Goal: Information Seeking & Learning: Learn about a topic

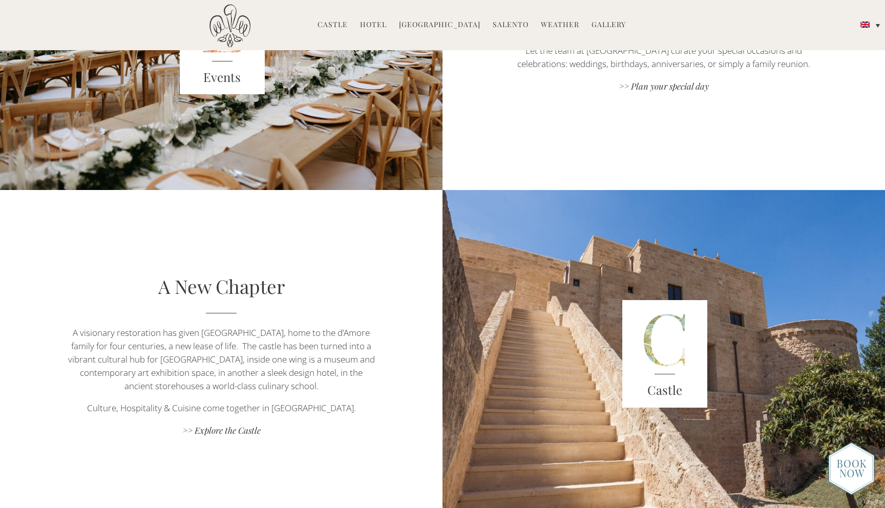
scroll to position [1511, 0]
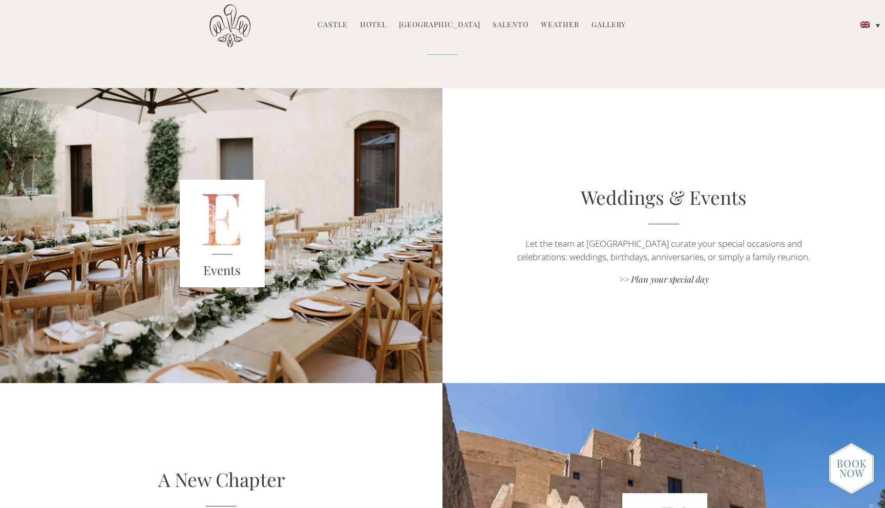
click at [380, 23] on link "Hotel" at bounding box center [373, 25] width 27 height 12
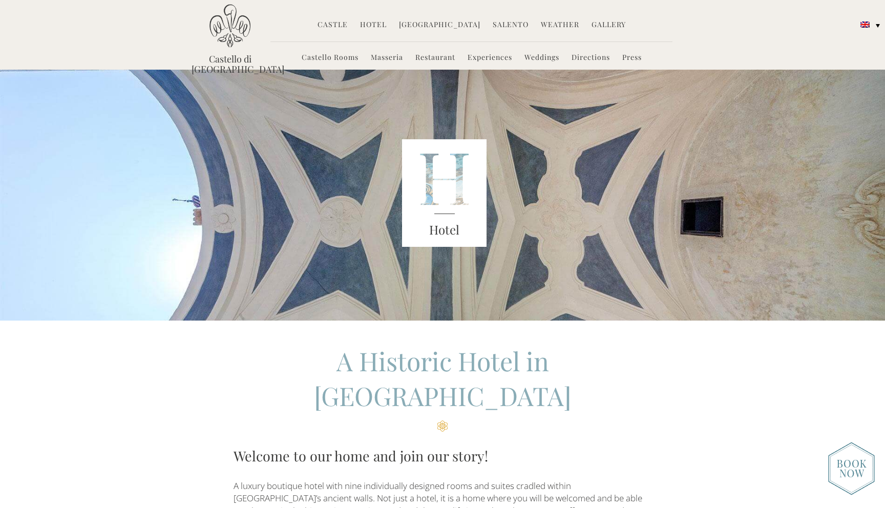
click at [334, 58] on link "Castello Rooms" at bounding box center [330, 58] width 57 height 12
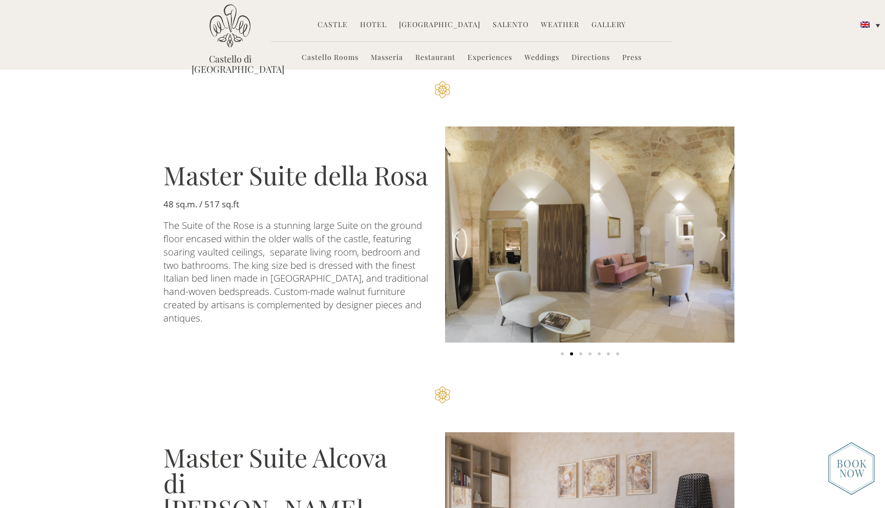
scroll to position [1588, 0]
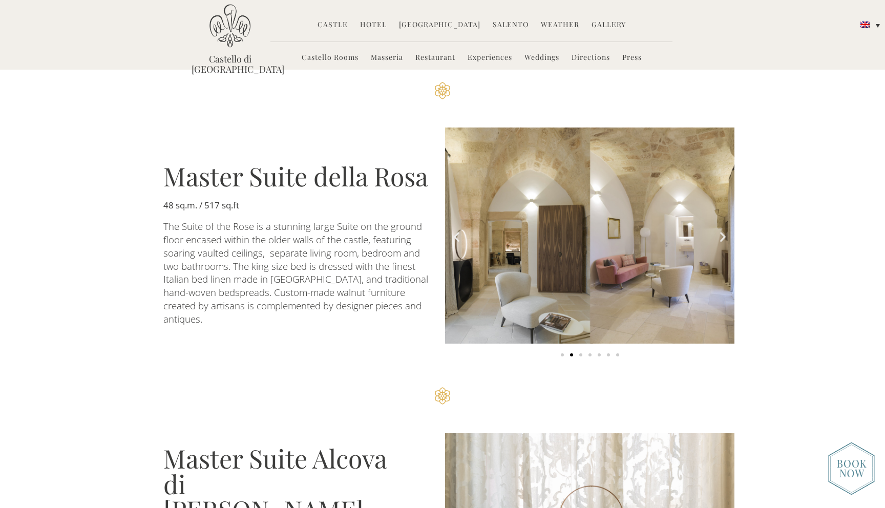
click at [723, 231] on icon "Next slide" at bounding box center [723, 237] width 13 height 13
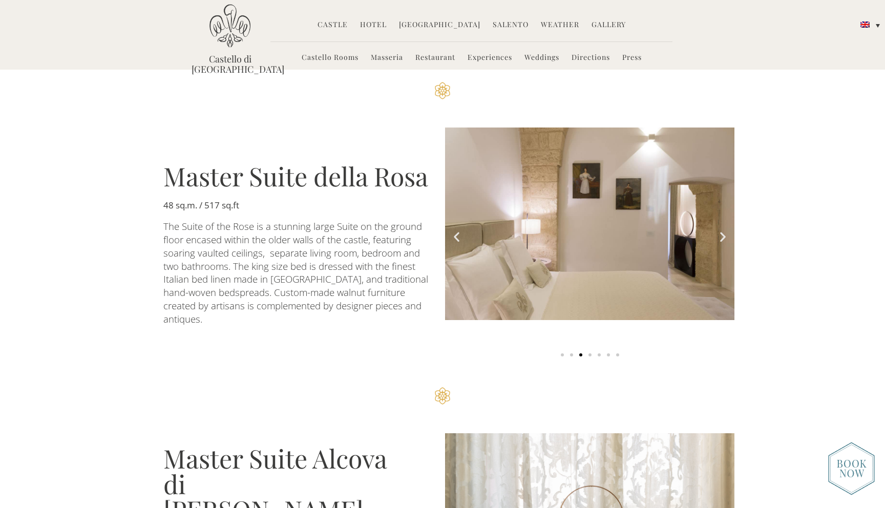
click at [723, 231] on icon "Next slide" at bounding box center [723, 237] width 13 height 13
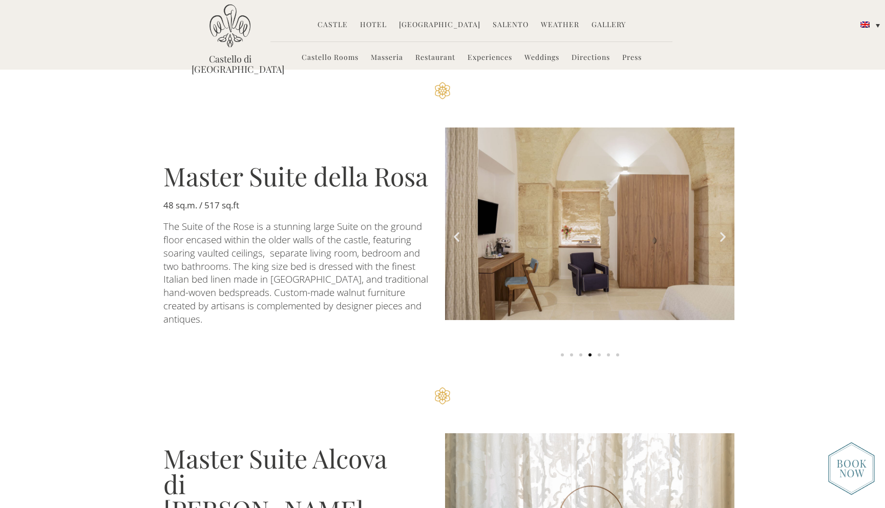
click at [723, 231] on icon "Next slide" at bounding box center [723, 237] width 13 height 13
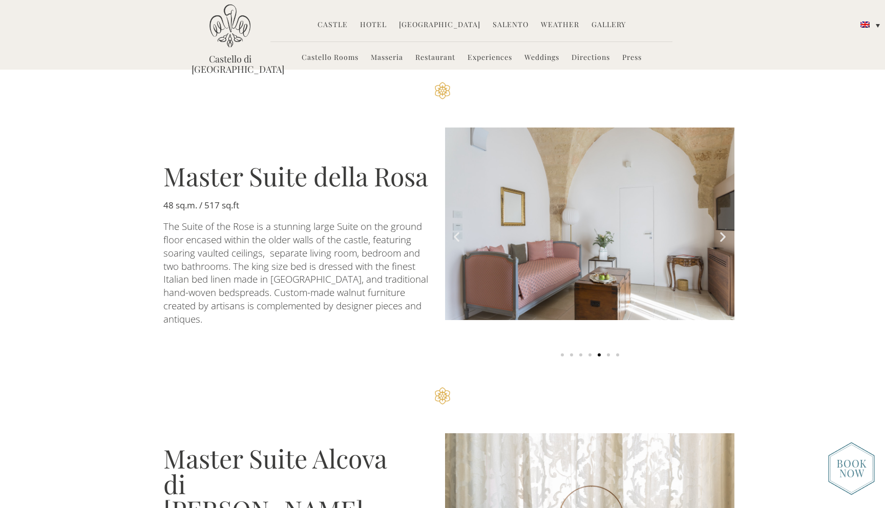
click at [723, 231] on icon "Next slide" at bounding box center [723, 237] width 13 height 13
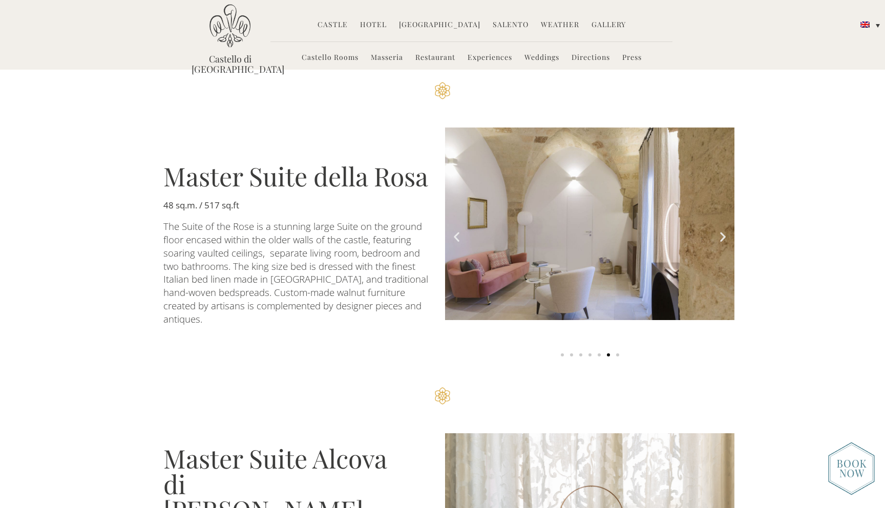
click at [723, 231] on icon "Next slide" at bounding box center [723, 237] width 13 height 13
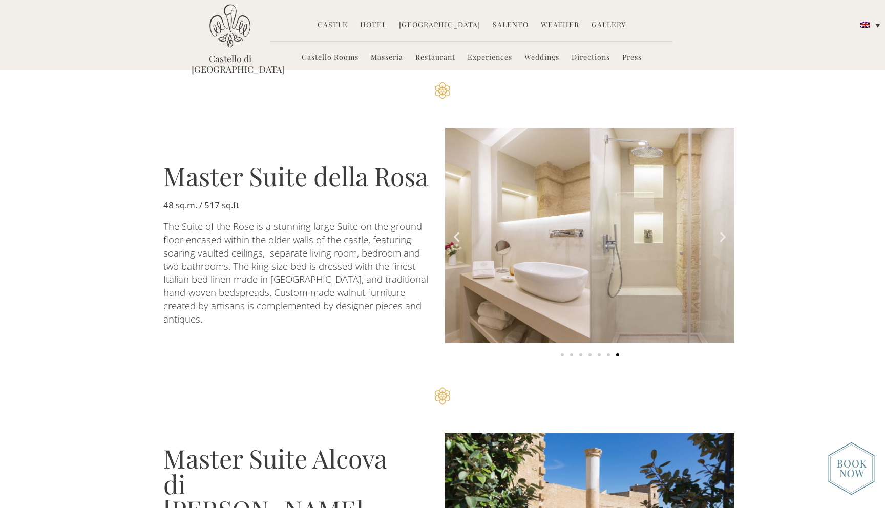
click at [723, 231] on icon "Next slide" at bounding box center [723, 237] width 13 height 13
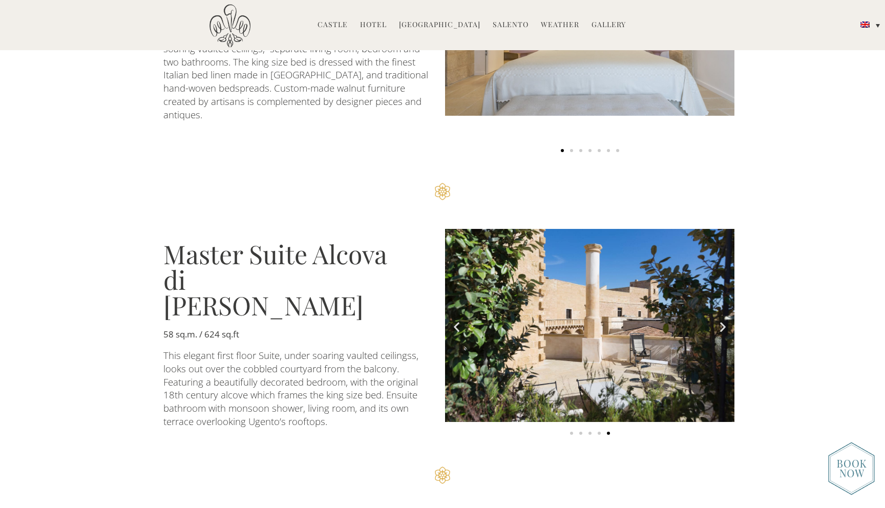
scroll to position [1805, 0]
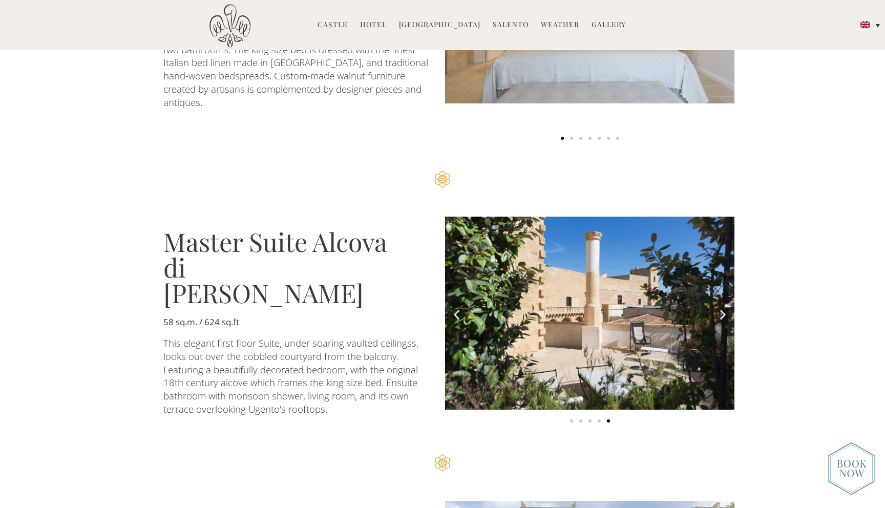
click at [720, 308] on icon "Next slide" at bounding box center [723, 314] width 13 height 13
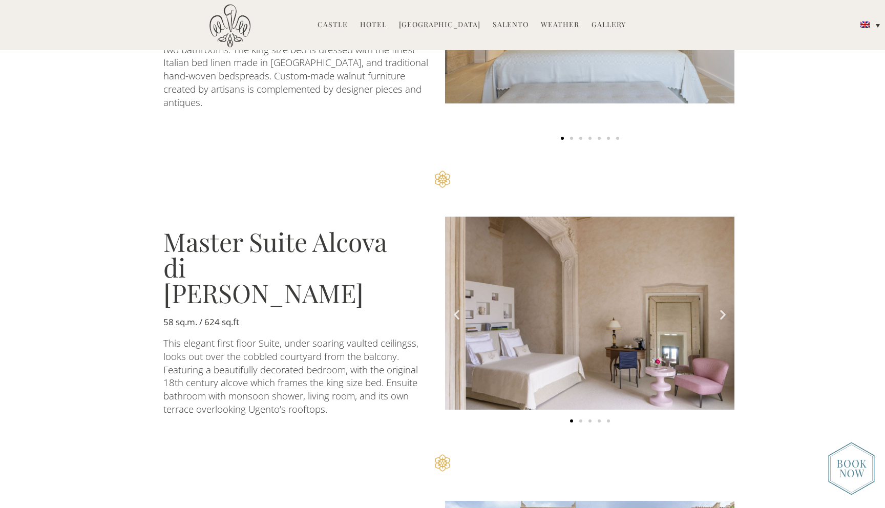
click at [720, 308] on icon "Next slide" at bounding box center [723, 314] width 13 height 13
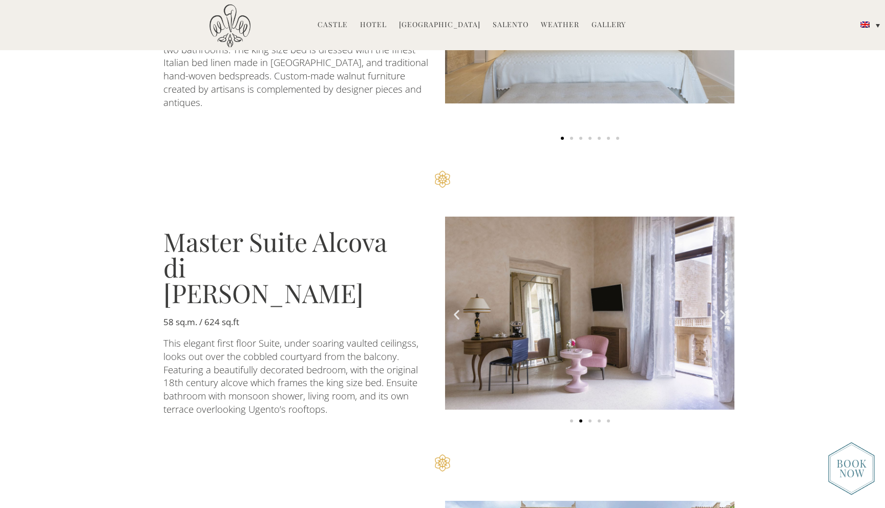
click at [720, 308] on icon "Next slide" at bounding box center [723, 314] width 13 height 13
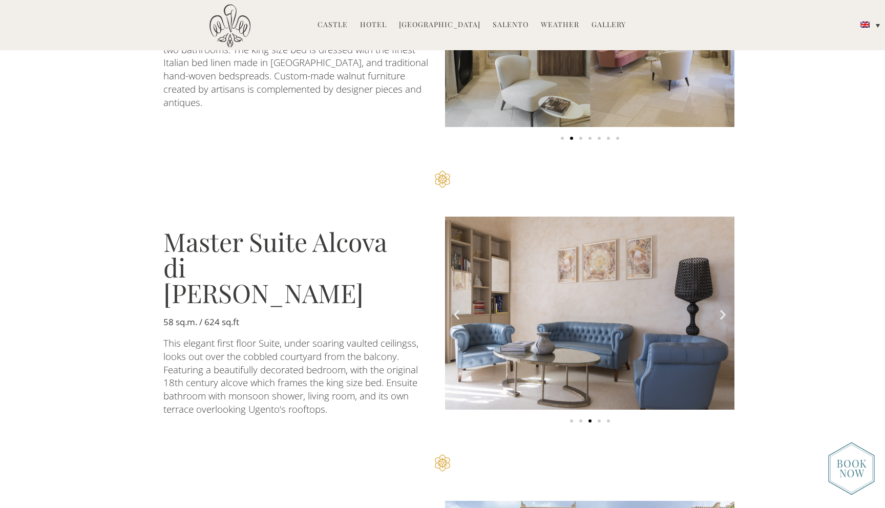
click at [720, 308] on icon "Next slide" at bounding box center [723, 314] width 13 height 13
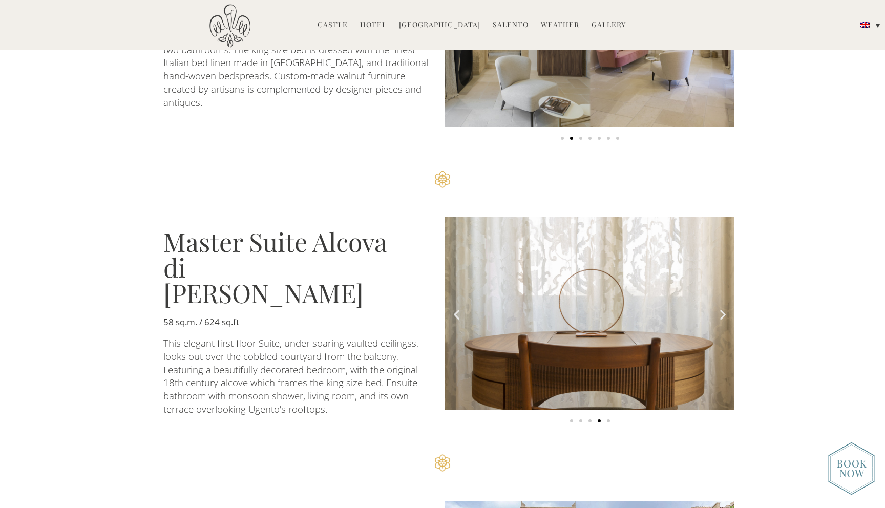
click at [720, 308] on icon "Next slide" at bounding box center [723, 314] width 13 height 13
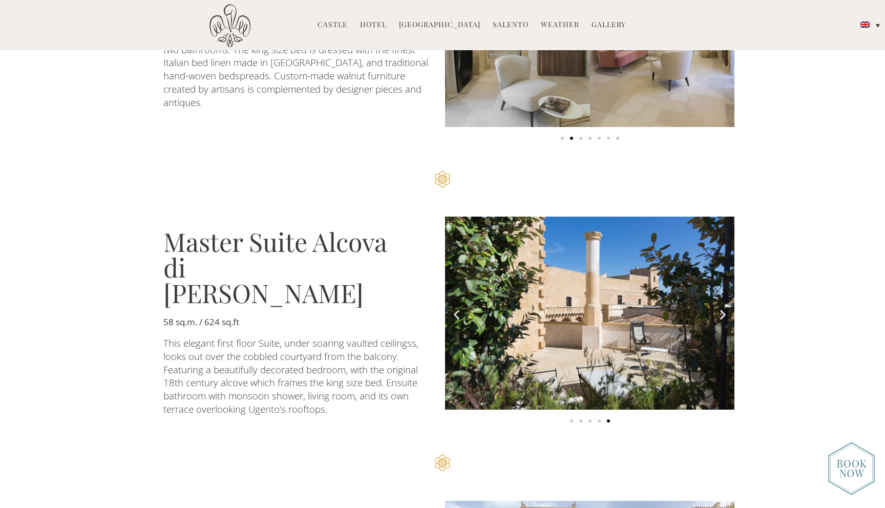
click at [720, 308] on icon "Next slide" at bounding box center [723, 314] width 13 height 13
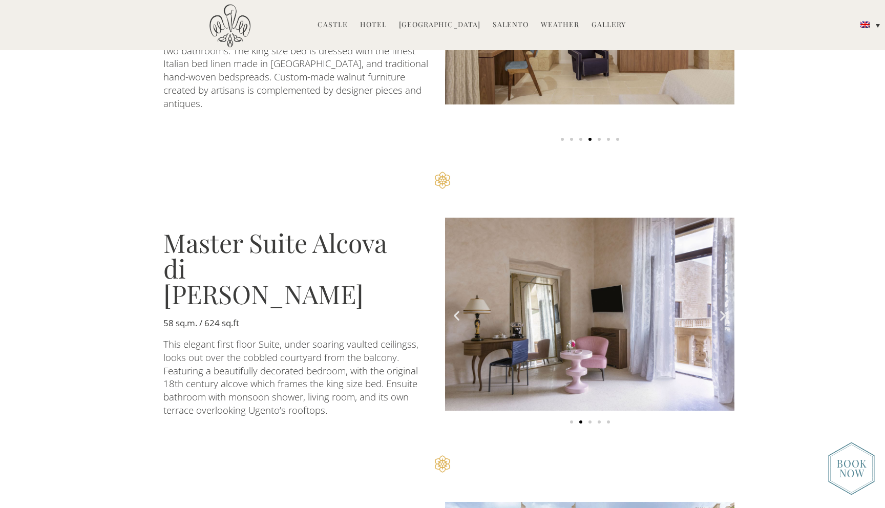
scroll to position [1805, 0]
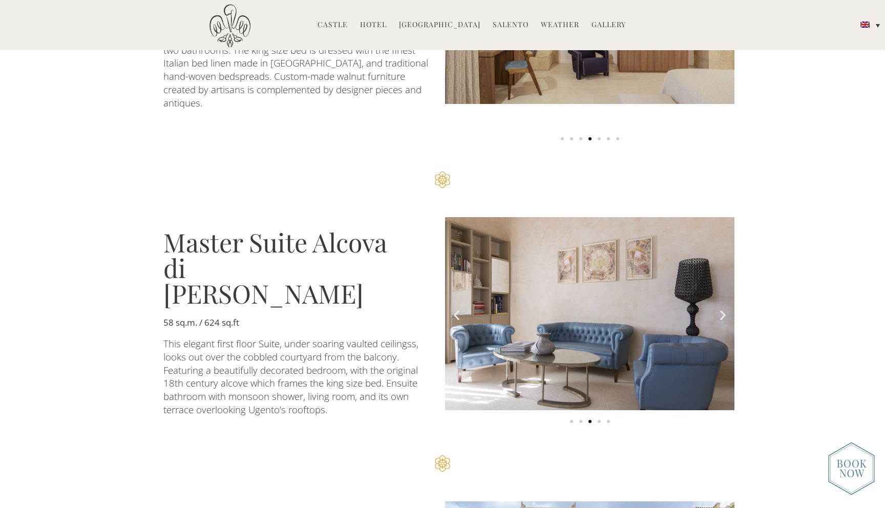
click at [457, 309] on icon "Previous slide" at bounding box center [456, 315] width 13 height 13
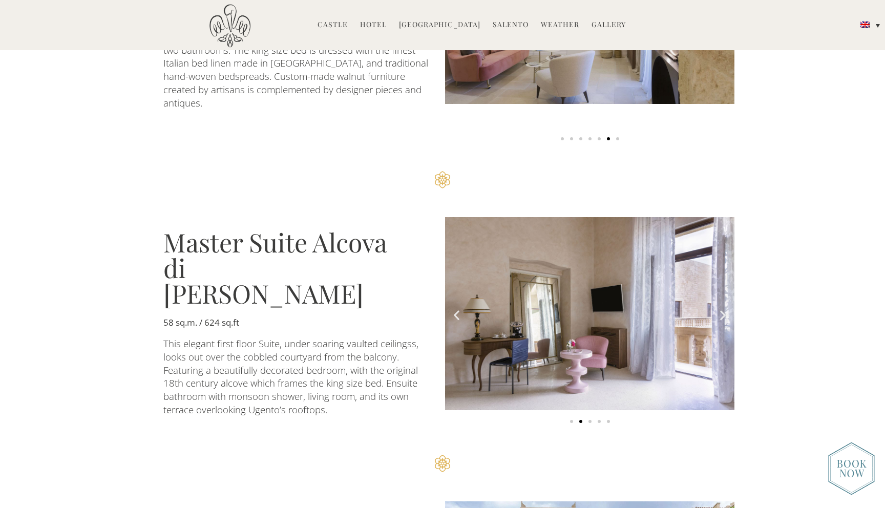
click at [723, 309] on icon "Next slide" at bounding box center [723, 315] width 13 height 13
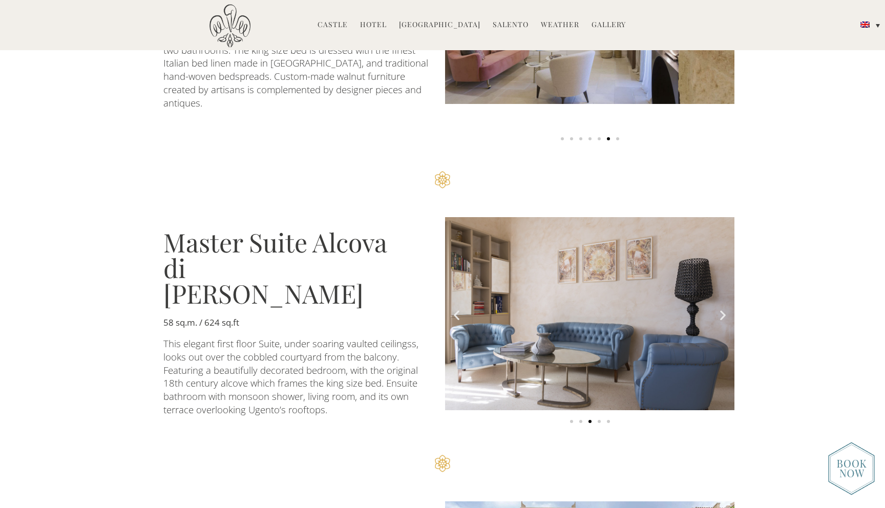
click at [723, 309] on icon "Next slide" at bounding box center [723, 315] width 13 height 13
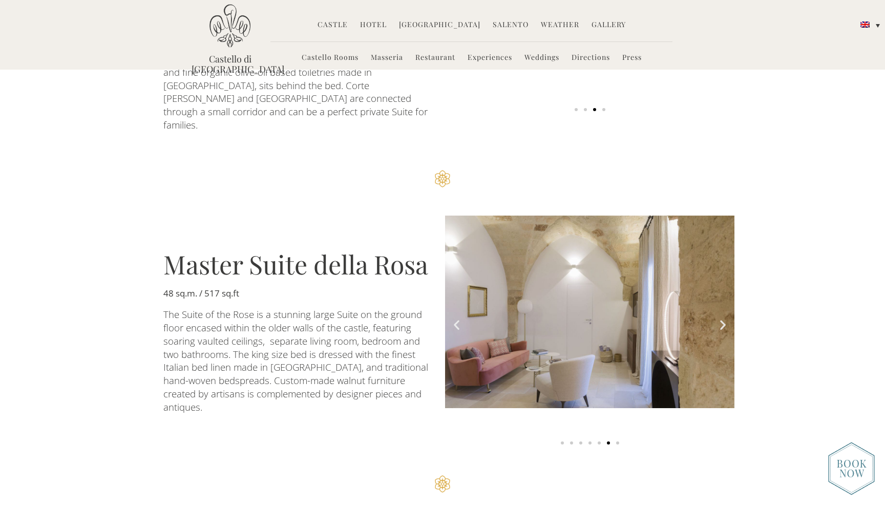
scroll to position [1496, 0]
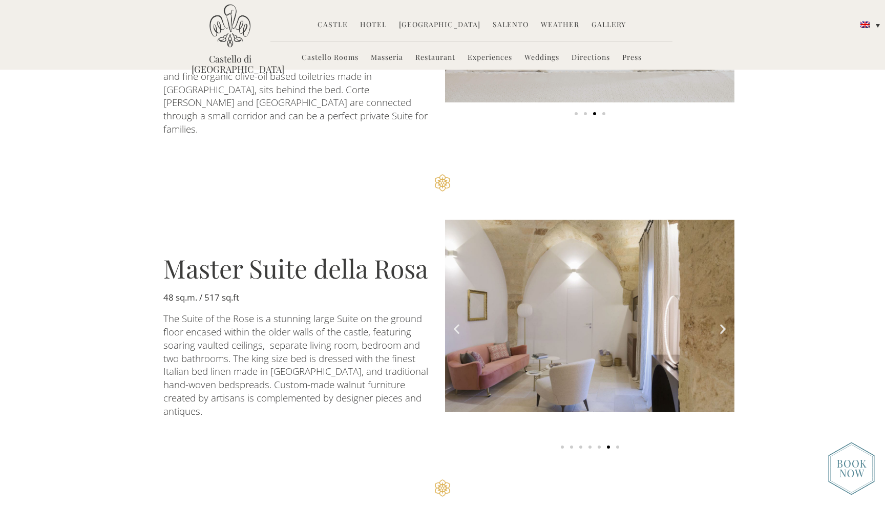
click at [726, 323] on icon "Next slide" at bounding box center [723, 329] width 13 height 13
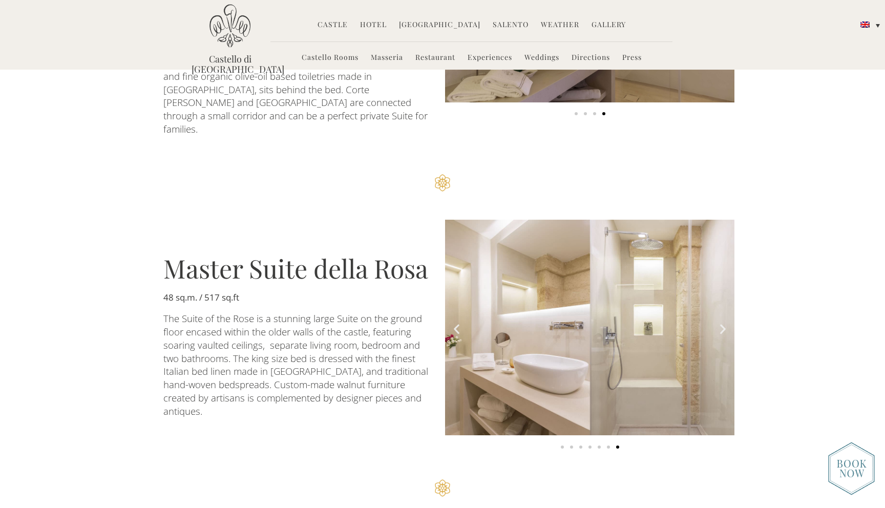
click at [726, 323] on icon "Next slide" at bounding box center [723, 329] width 13 height 13
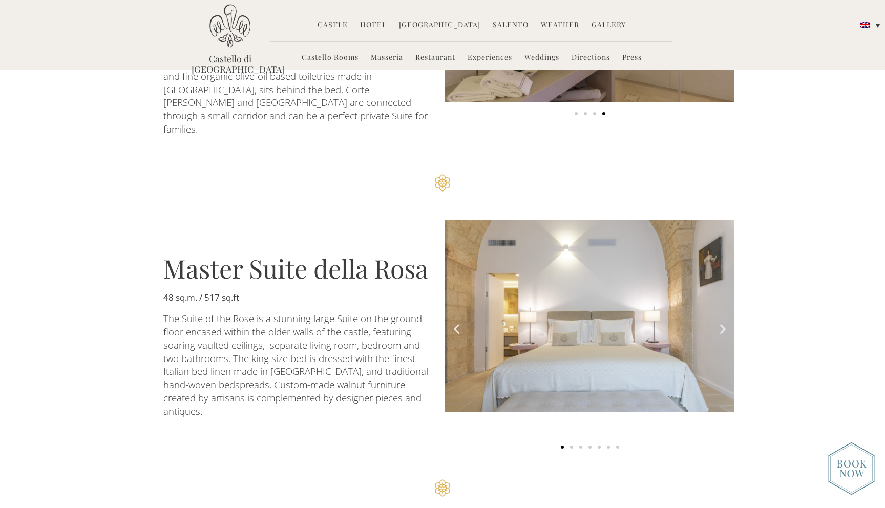
click at [726, 323] on icon "Next slide" at bounding box center [723, 329] width 13 height 13
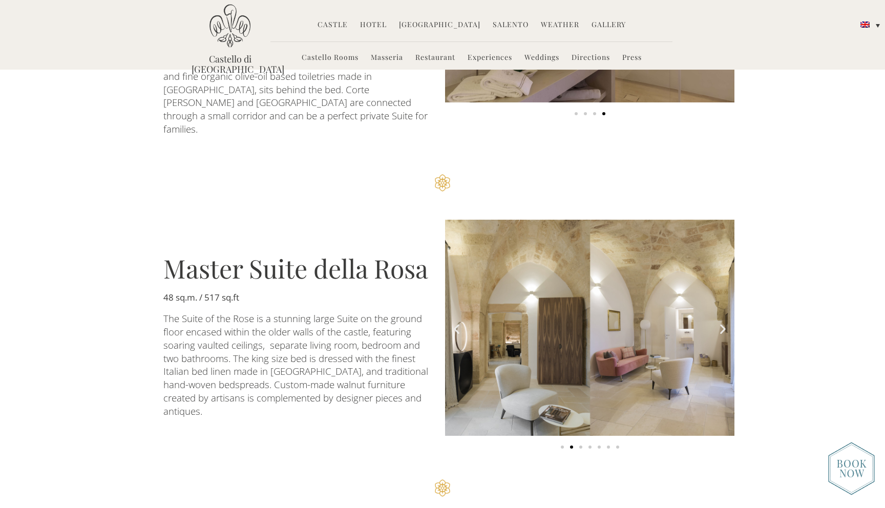
click at [726, 323] on icon "Next slide" at bounding box center [723, 329] width 13 height 13
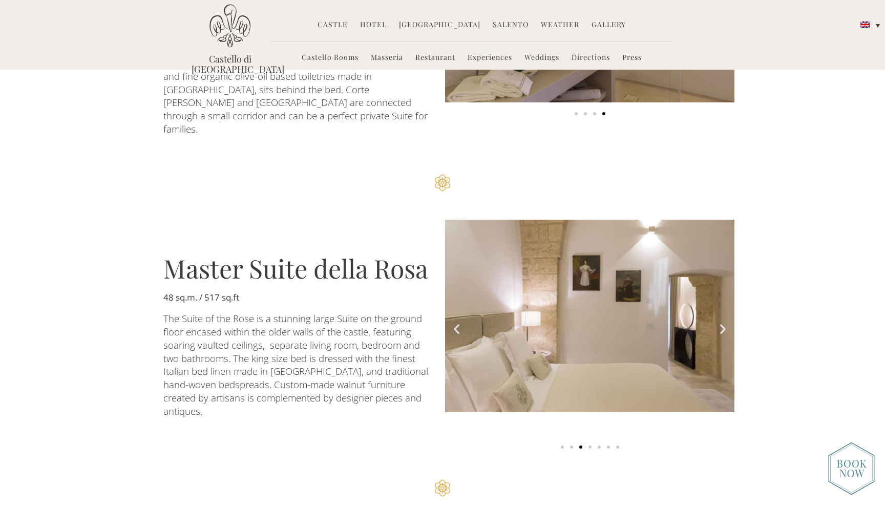
click at [726, 323] on icon "Next slide" at bounding box center [723, 329] width 13 height 13
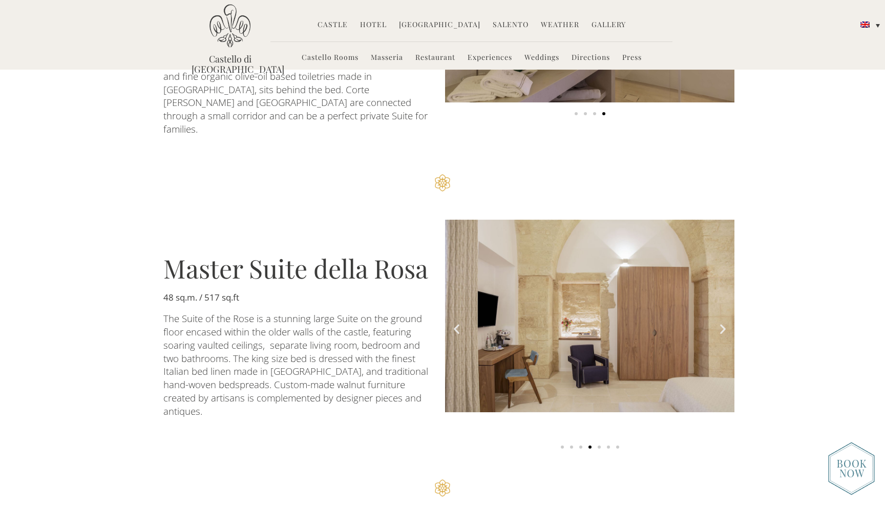
click at [726, 323] on icon "Next slide" at bounding box center [723, 329] width 13 height 13
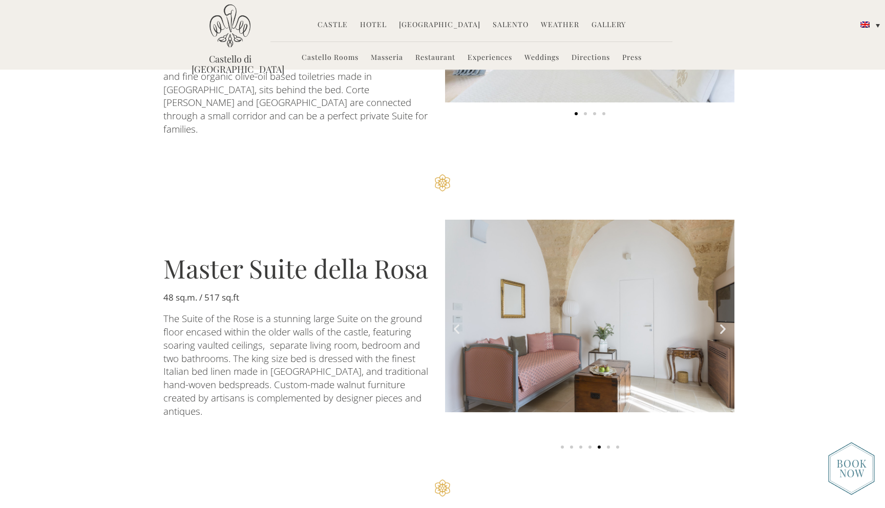
click at [722, 323] on icon "Next slide" at bounding box center [723, 329] width 13 height 13
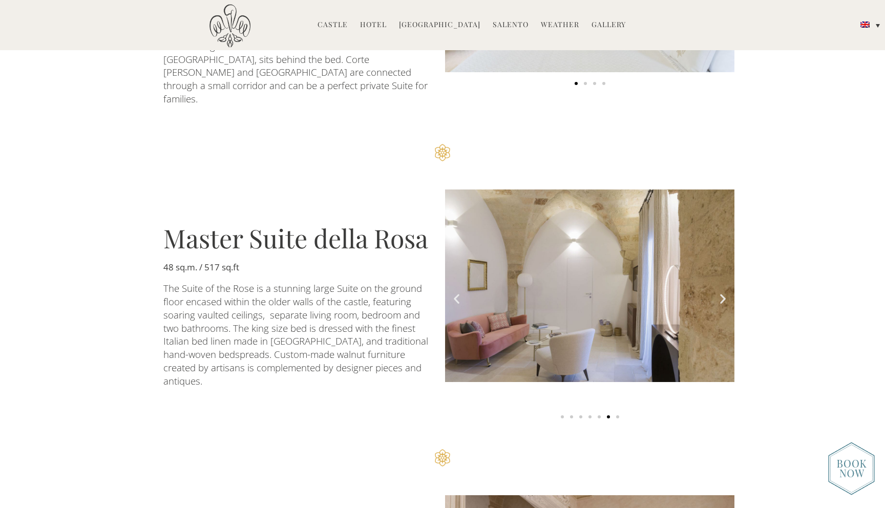
scroll to position [1528, 0]
click at [724, 291] on icon "Next slide" at bounding box center [723, 297] width 13 height 13
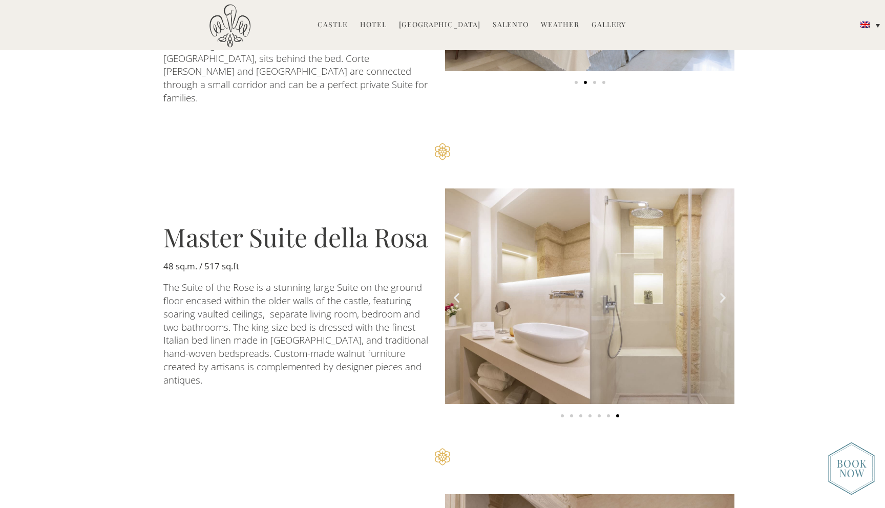
click at [724, 291] on icon "Next slide" at bounding box center [723, 297] width 13 height 13
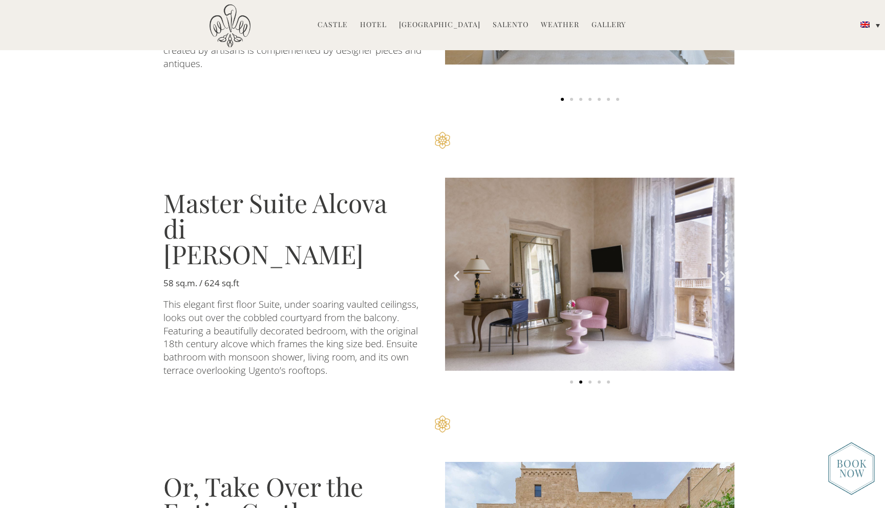
scroll to position [1853, 0]
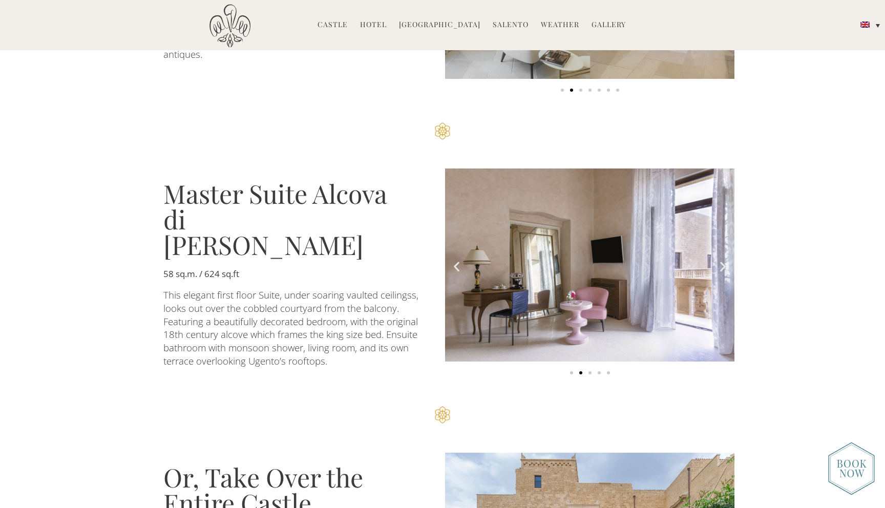
click at [718, 260] on icon "Next slide" at bounding box center [723, 266] width 13 height 13
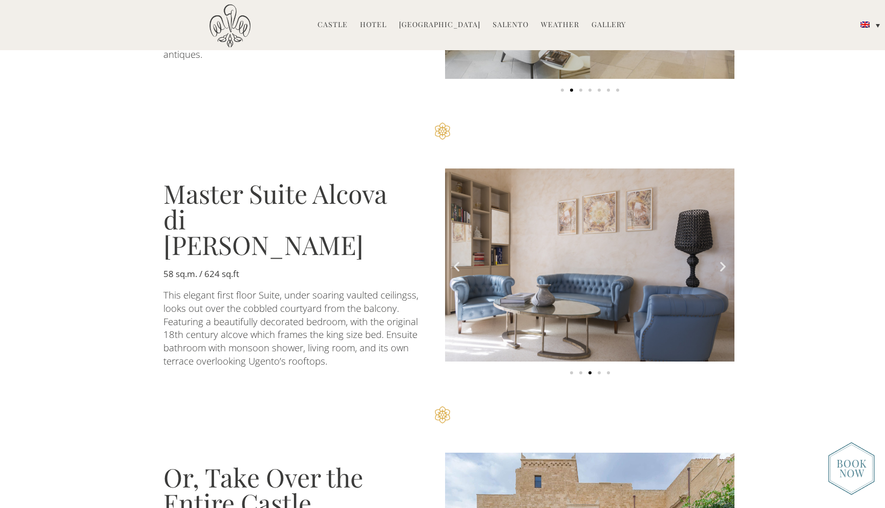
click at [718, 260] on icon "Next slide" at bounding box center [723, 266] width 13 height 13
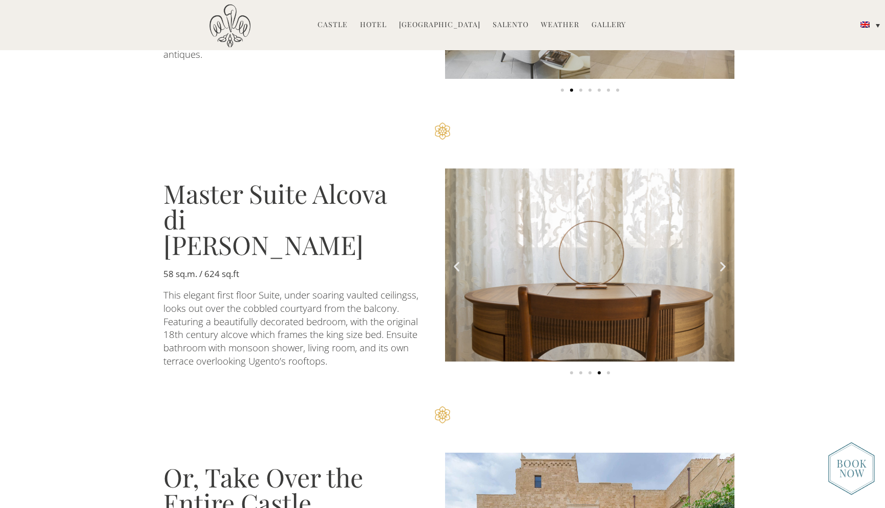
click at [718, 260] on icon "Next slide" at bounding box center [723, 266] width 13 height 13
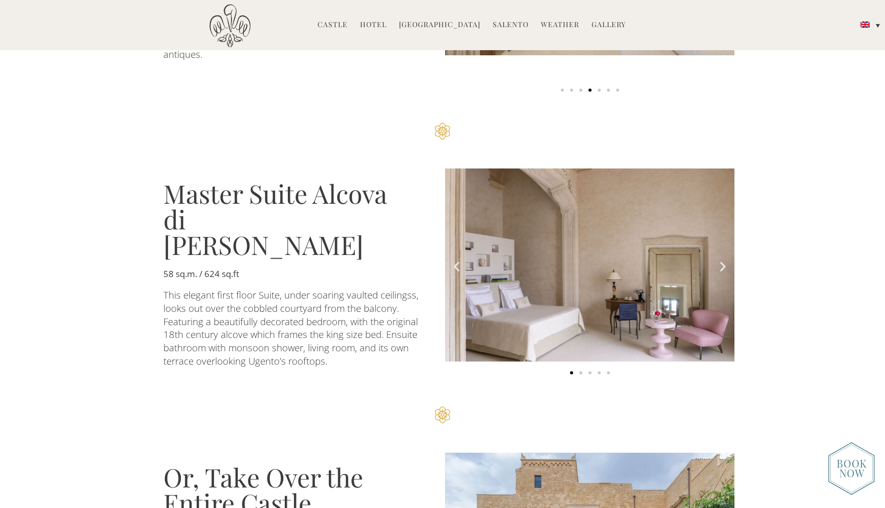
click at [728, 260] on icon "Next slide" at bounding box center [723, 266] width 13 height 13
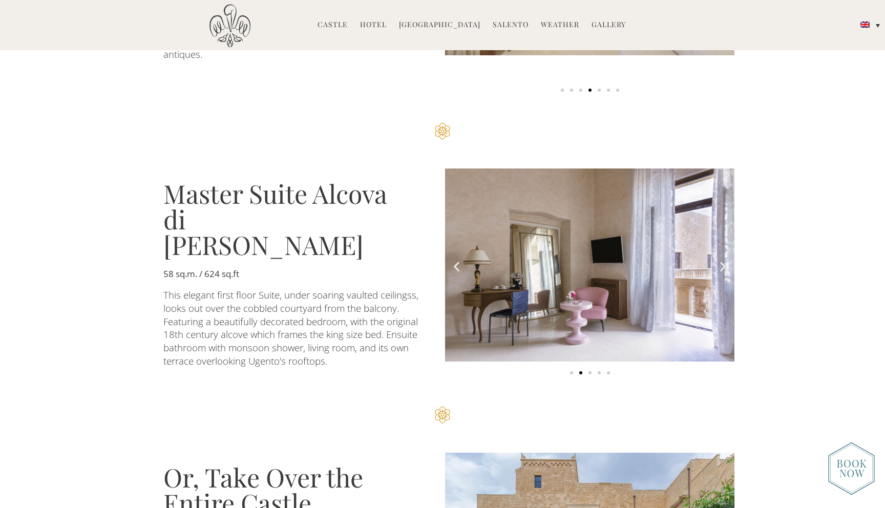
click at [728, 260] on icon "Next slide" at bounding box center [723, 266] width 13 height 13
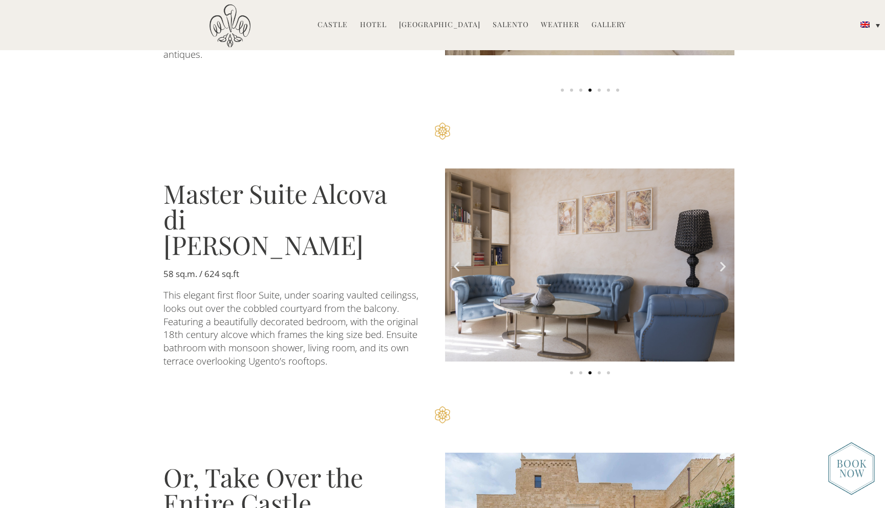
click at [728, 260] on icon "Next slide" at bounding box center [723, 266] width 13 height 13
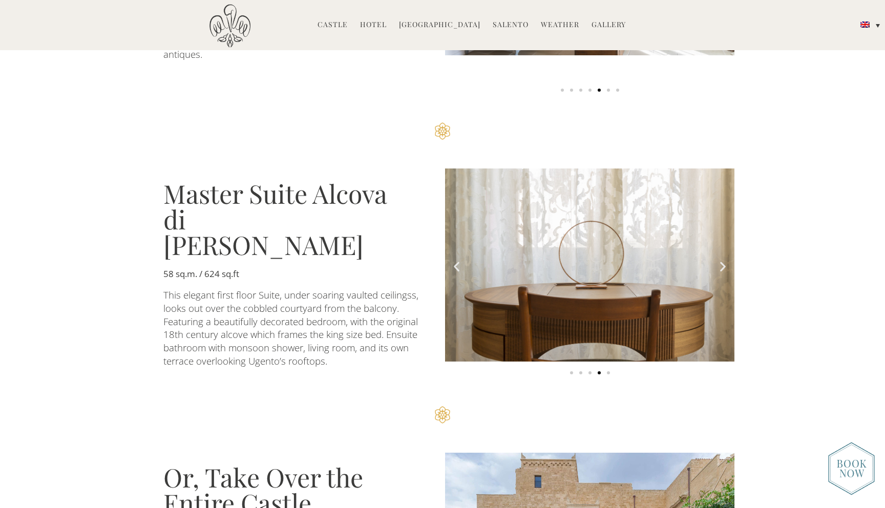
click at [728, 260] on icon "Next slide" at bounding box center [723, 266] width 13 height 13
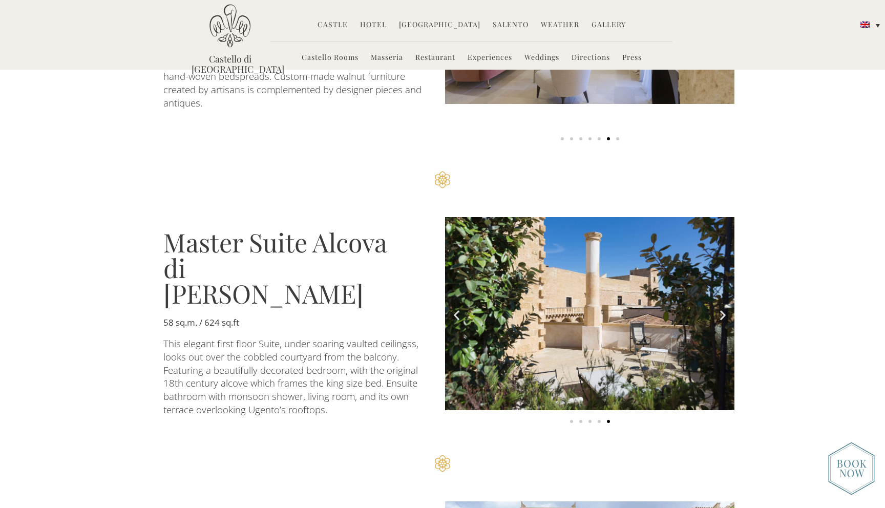
scroll to position [1800, 0]
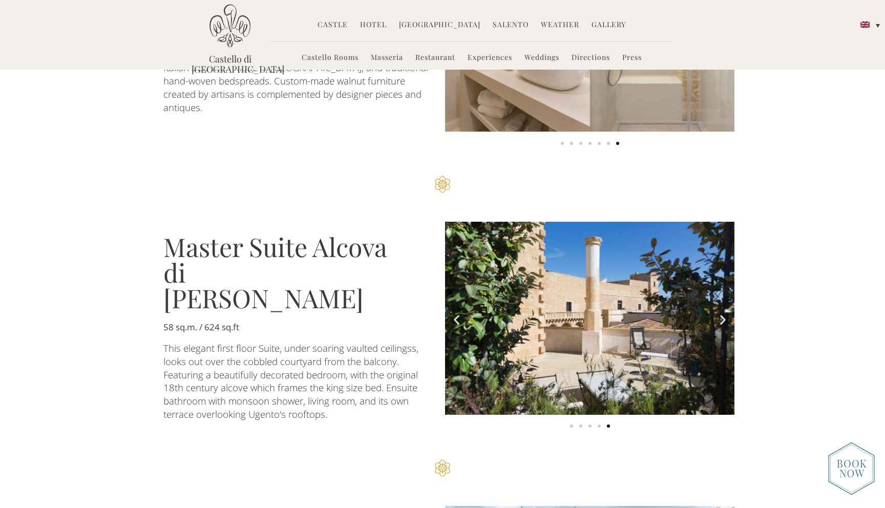
click at [728, 313] on icon "Next slide" at bounding box center [723, 319] width 13 height 13
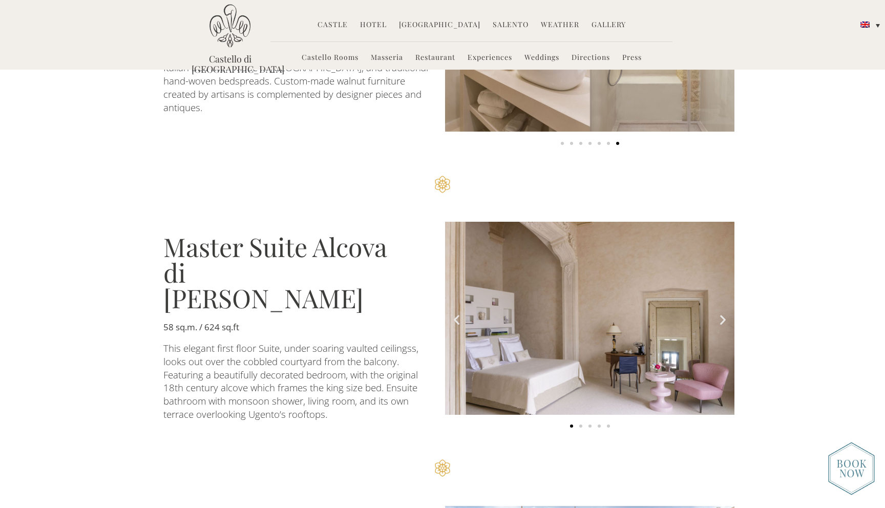
click at [720, 313] on icon "Next slide" at bounding box center [723, 319] width 13 height 13
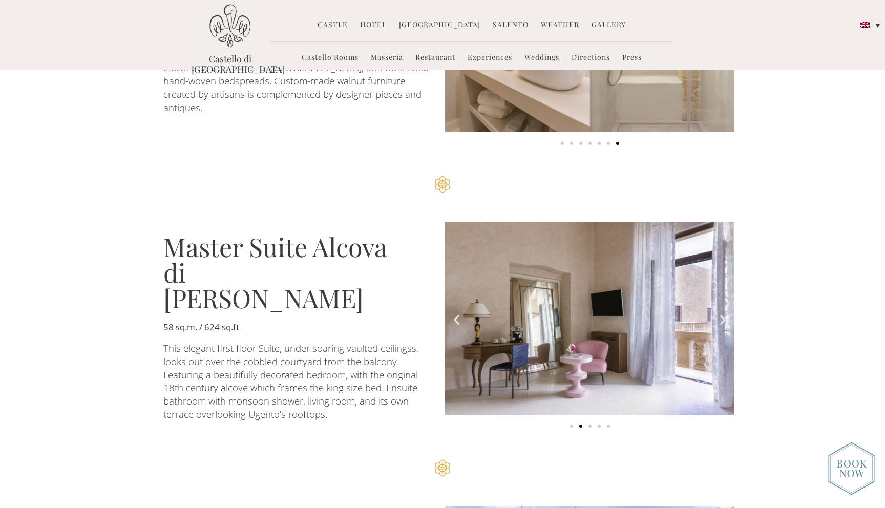
click at [720, 313] on icon "Next slide" at bounding box center [723, 319] width 13 height 13
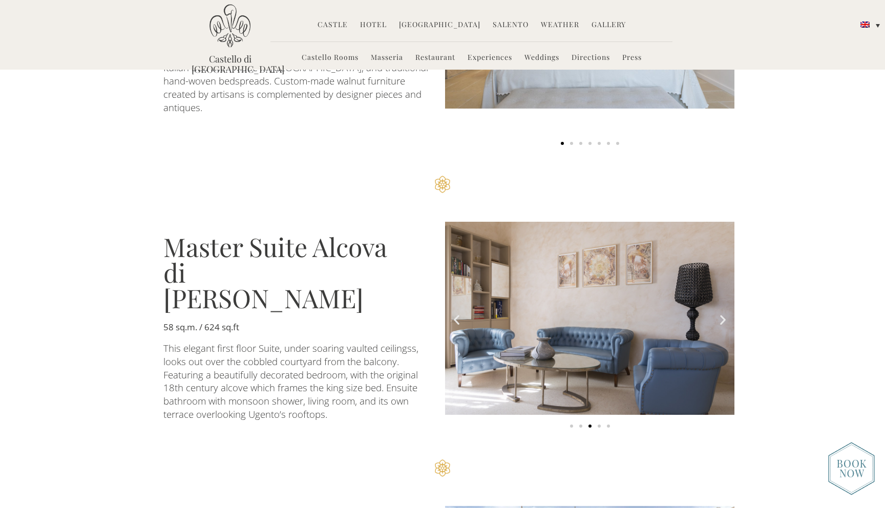
click at [720, 313] on icon "Next slide" at bounding box center [723, 319] width 13 height 13
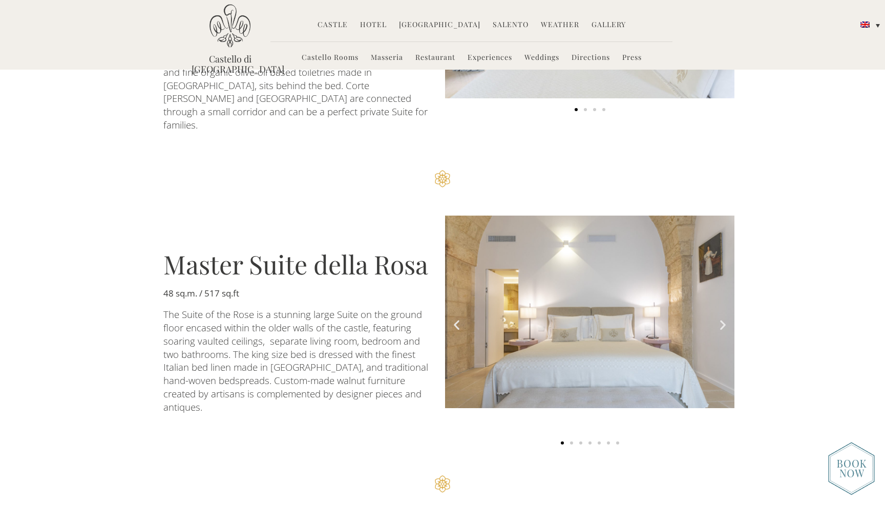
scroll to position [1499, 0]
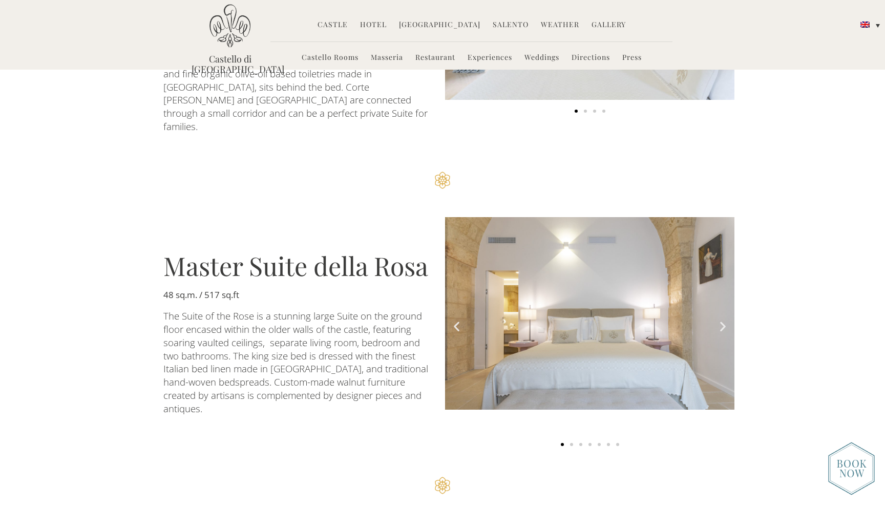
click at [724, 320] on icon "Next slide" at bounding box center [723, 326] width 13 height 13
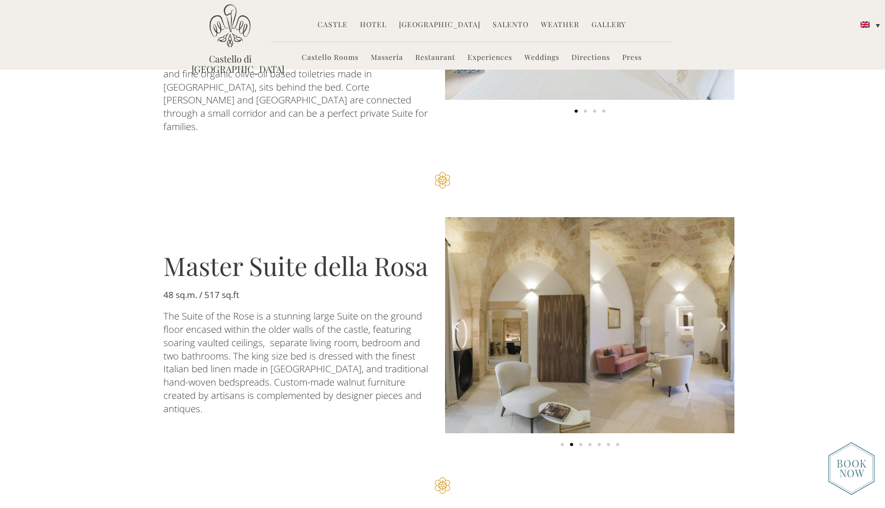
click at [724, 320] on icon "Next slide" at bounding box center [723, 326] width 13 height 13
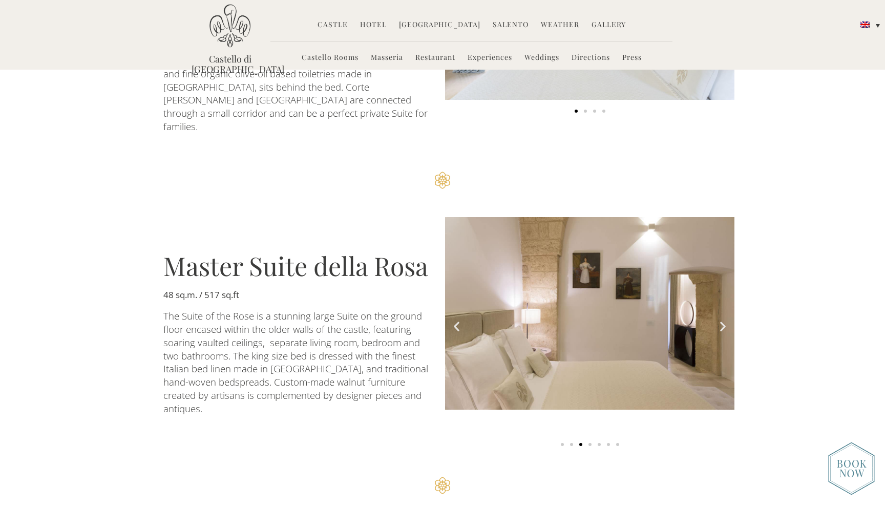
click at [724, 320] on icon "Next slide" at bounding box center [723, 326] width 13 height 13
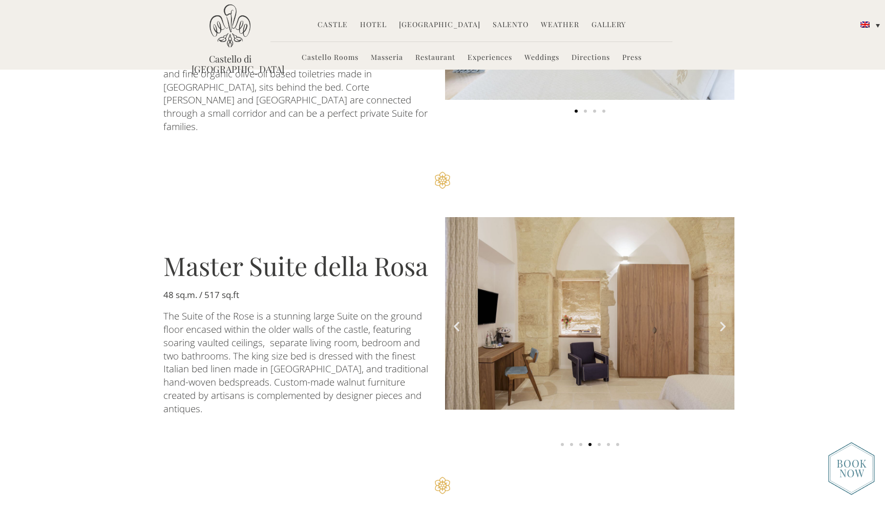
click at [724, 320] on icon "Next slide" at bounding box center [723, 326] width 13 height 13
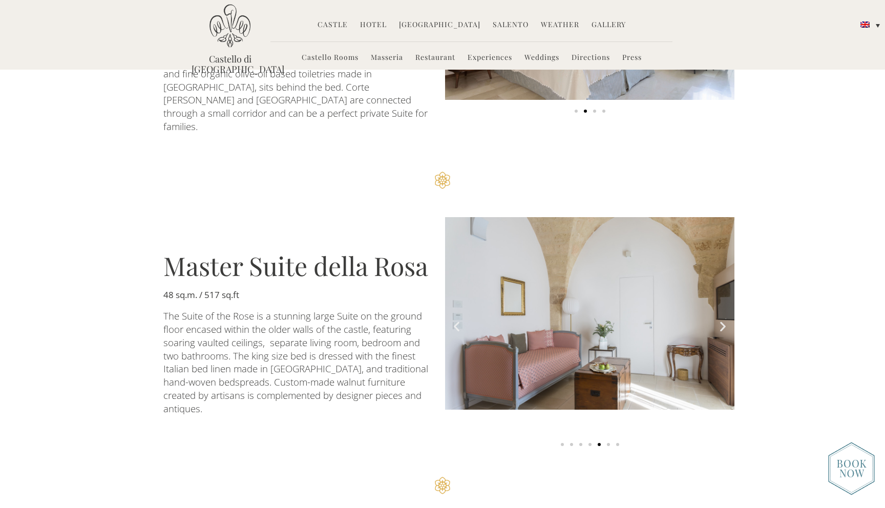
click at [724, 320] on icon "Next slide" at bounding box center [723, 326] width 13 height 13
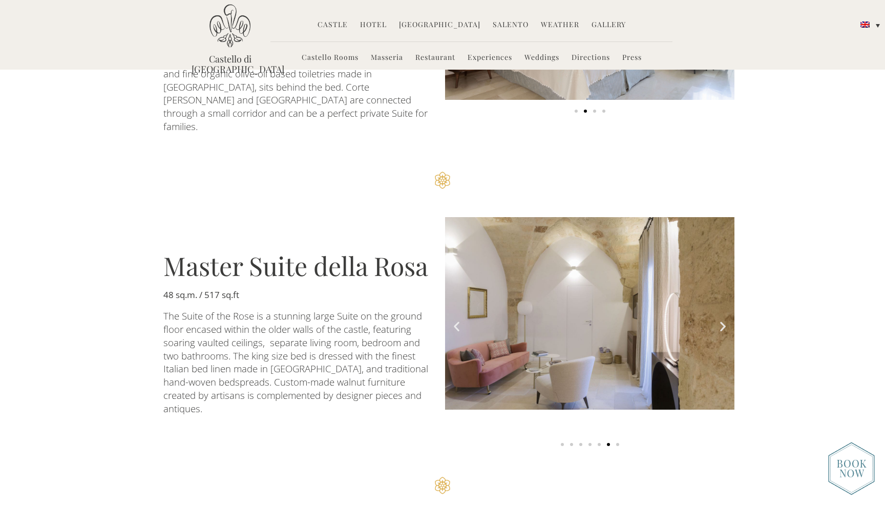
click at [724, 320] on icon "Next slide" at bounding box center [723, 326] width 13 height 13
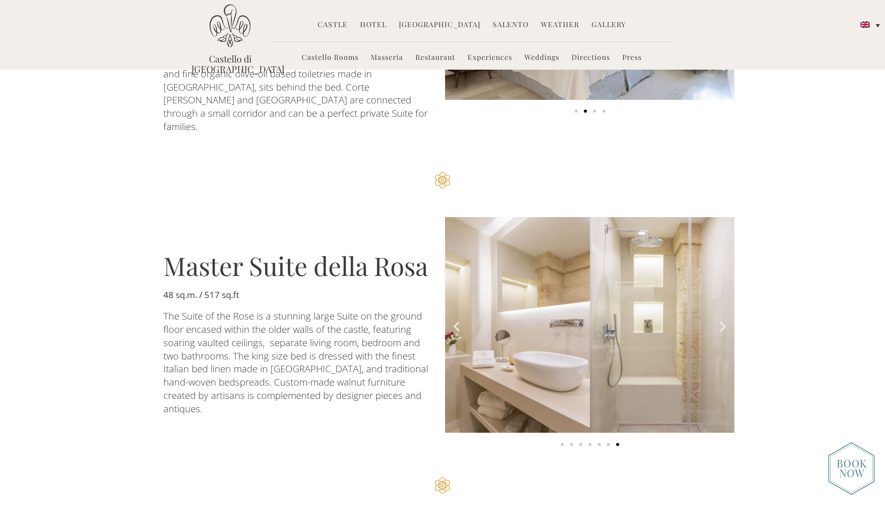
click at [724, 320] on icon "Next slide" at bounding box center [723, 326] width 13 height 13
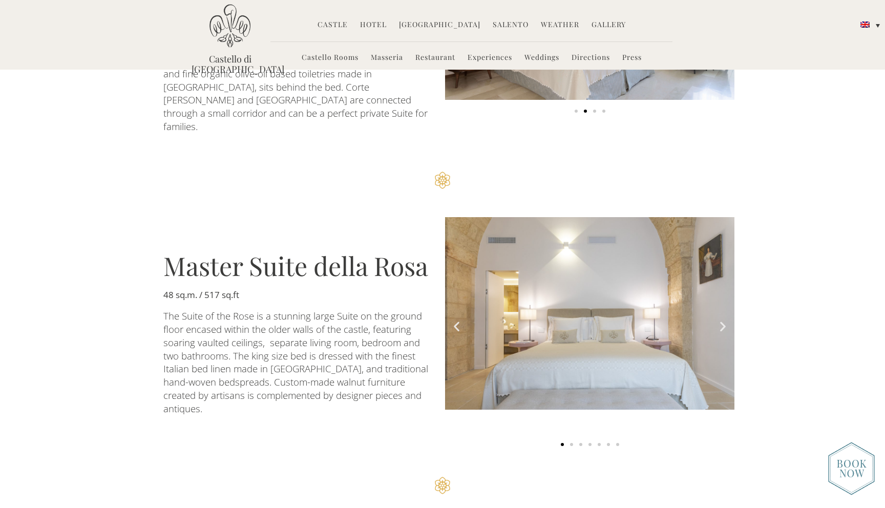
click at [724, 320] on icon "Next slide" at bounding box center [723, 326] width 13 height 13
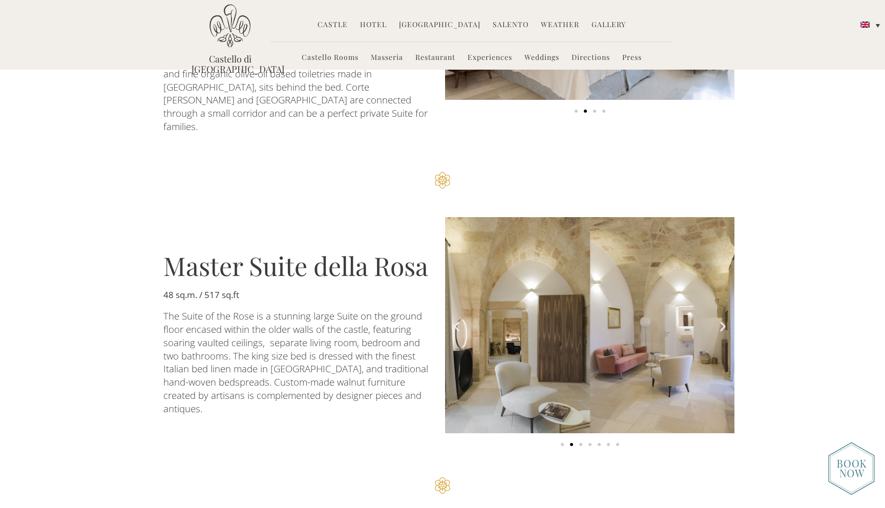
click at [724, 320] on icon "Next slide" at bounding box center [723, 326] width 13 height 13
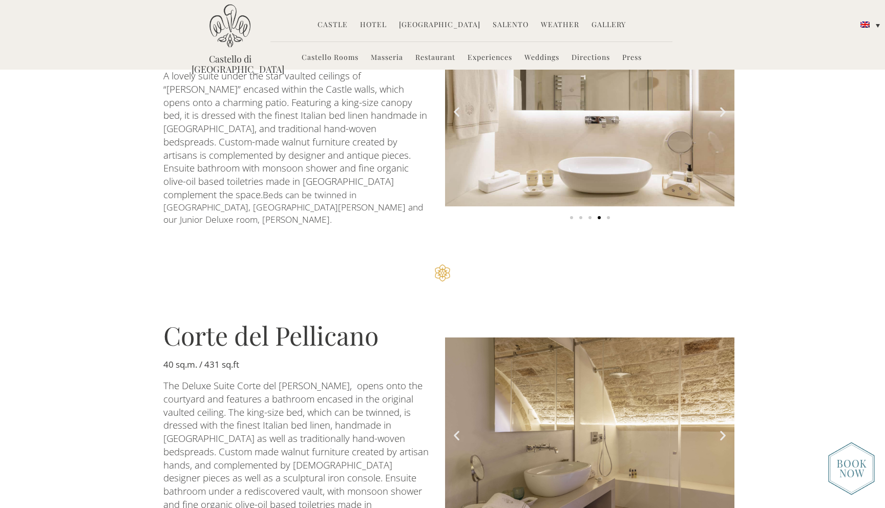
scroll to position [1056, 0]
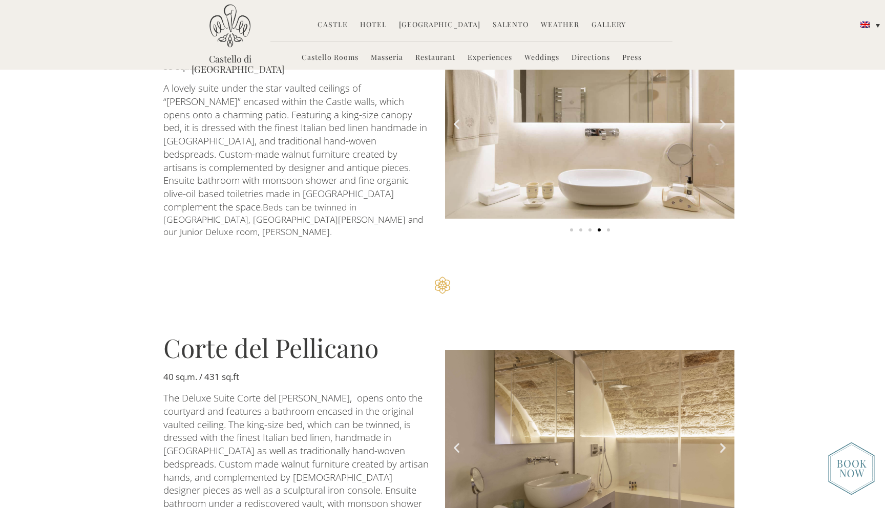
click at [720, 442] on icon "Next slide" at bounding box center [723, 448] width 13 height 13
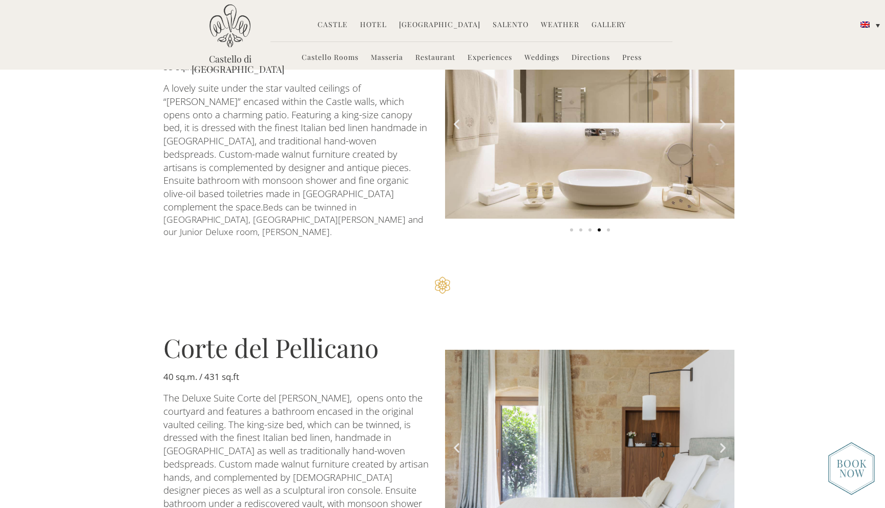
click at [720, 442] on icon "Next slide" at bounding box center [723, 448] width 13 height 13
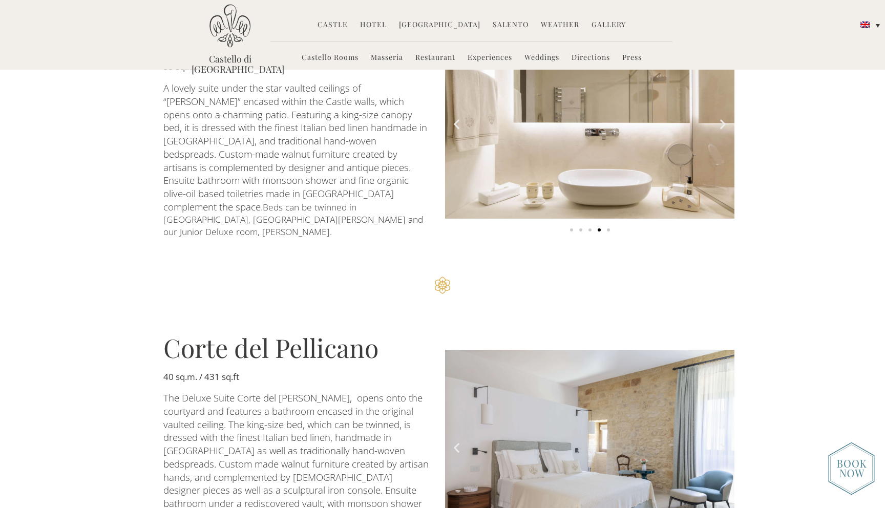
click at [720, 442] on icon "Next slide" at bounding box center [723, 448] width 13 height 13
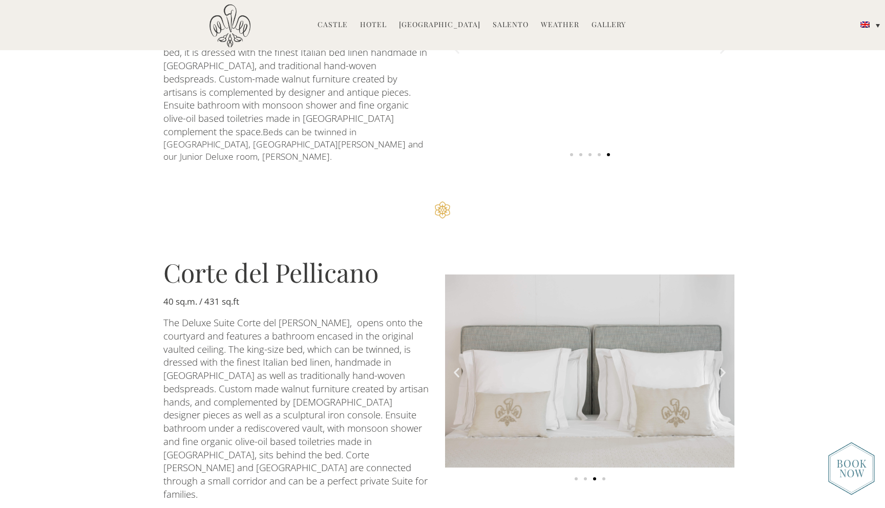
scroll to position [1142, 0]
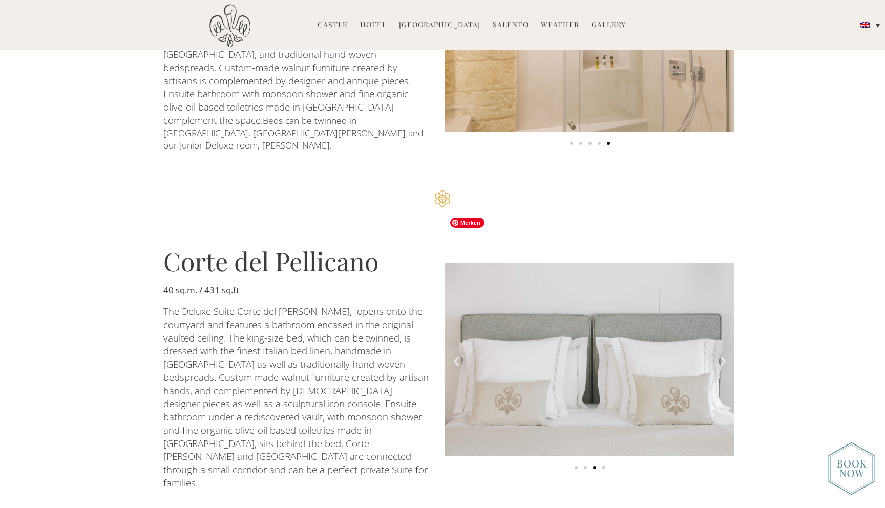
click at [466, 304] on img "3 of 4" at bounding box center [589, 359] width 289 height 193
click at [459, 355] on icon "Previous slide" at bounding box center [456, 361] width 13 height 13
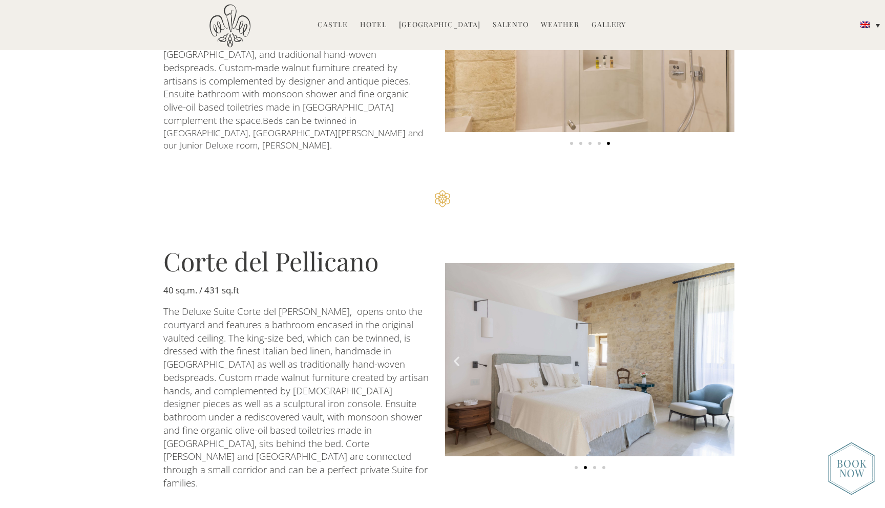
click at [459, 355] on icon "Previous slide" at bounding box center [456, 361] width 13 height 13
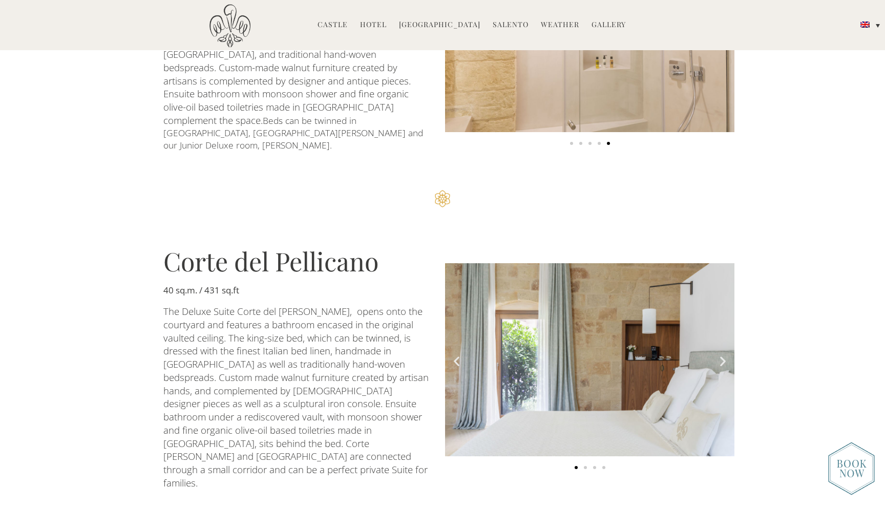
click at [459, 355] on icon "Previous slide" at bounding box center [456, 361] width 13 height 13
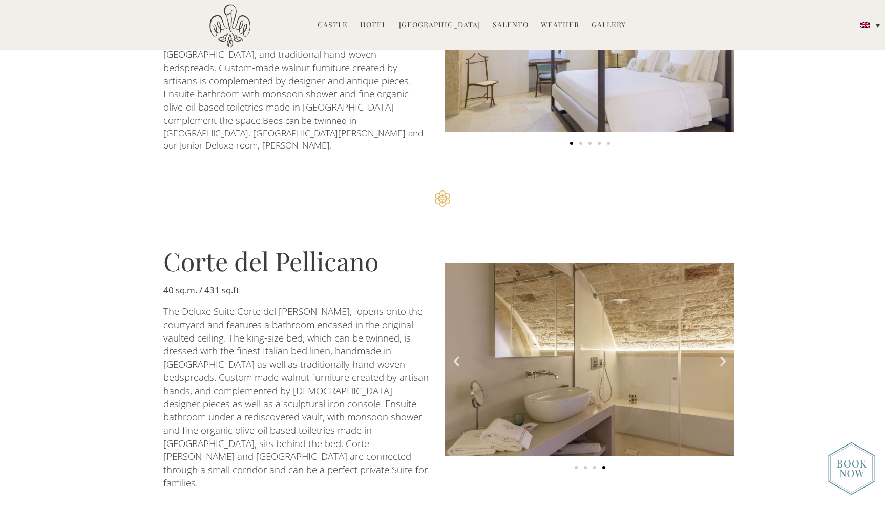
click at [459, 355] on icon "Previous slide" at bounding box center [456, 361] width 13 height 13
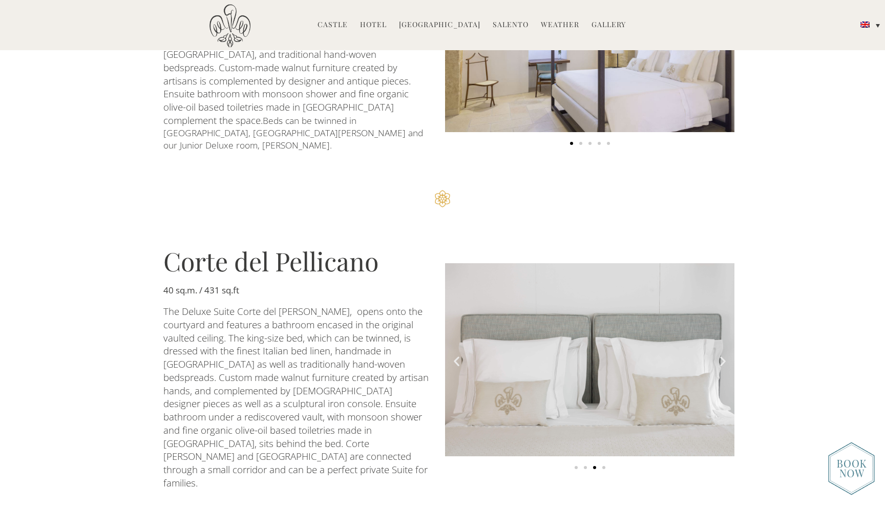
click at [459, 355] on icon "Previous slide" at bounding box center [456, 361] width 13 height 13
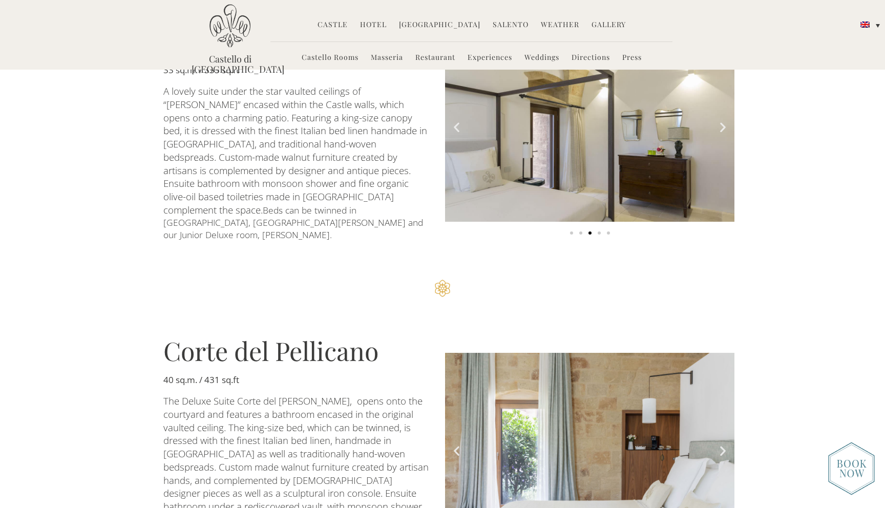
scroll to position [1020, 0]
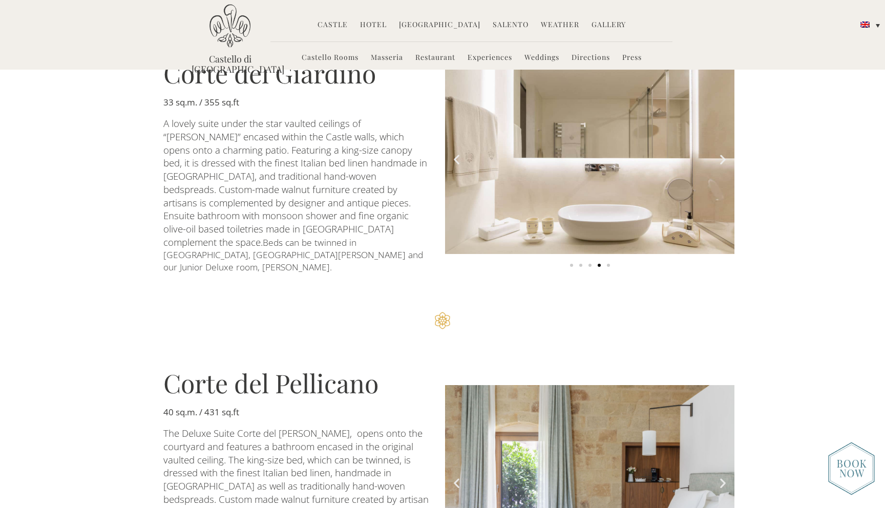
click at [539, 56] on link "Weddings" at bounding box center [542, 58] width 35 height 12
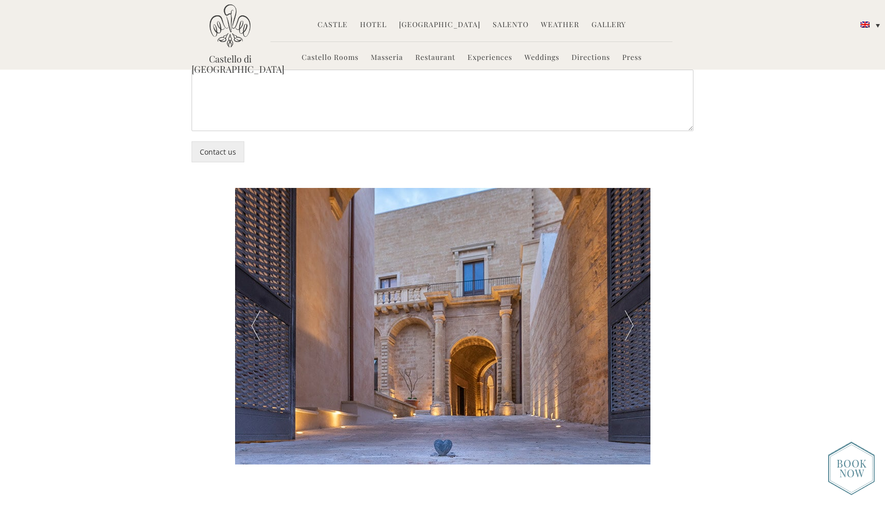
scroll to position [2174, 0]
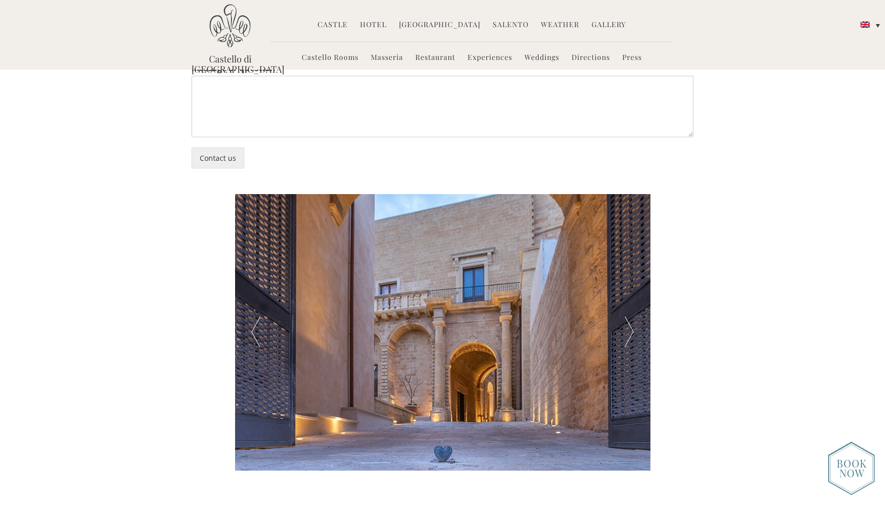
click at [635, 322] on div at bounding box center [629, 332] width 41 height 277
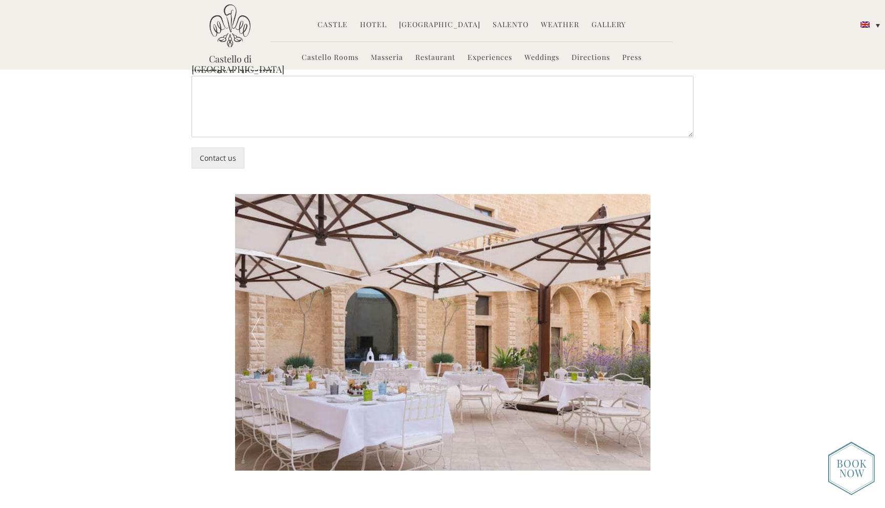
click at [534, 367] on div at bounding box center [442, 332] width 415 height 277
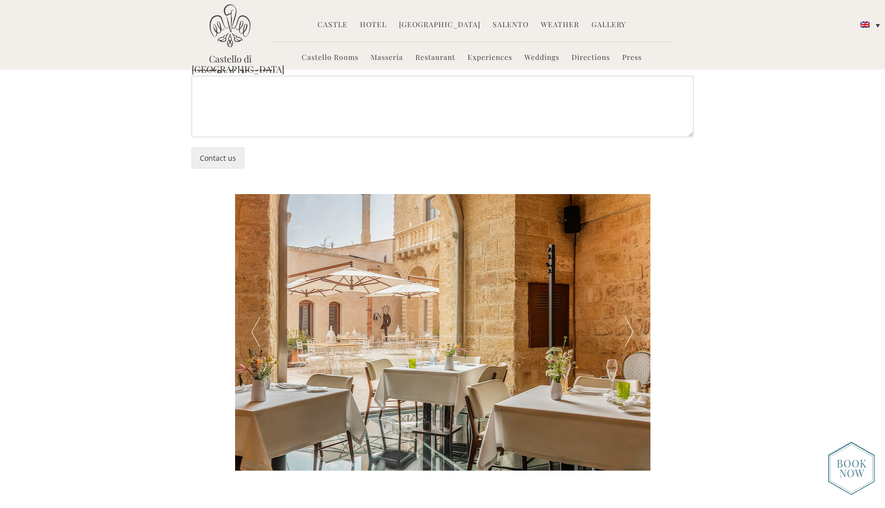
click at [623, 319] on div at bounding box center [629, 332] width 41 height 277
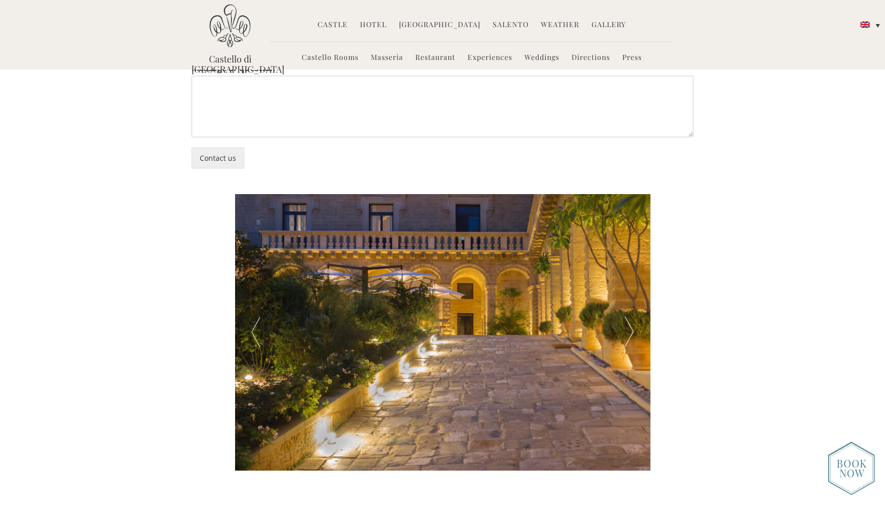
click at [623, 319] on div at bounding box center [629, 332] width 41 height 277
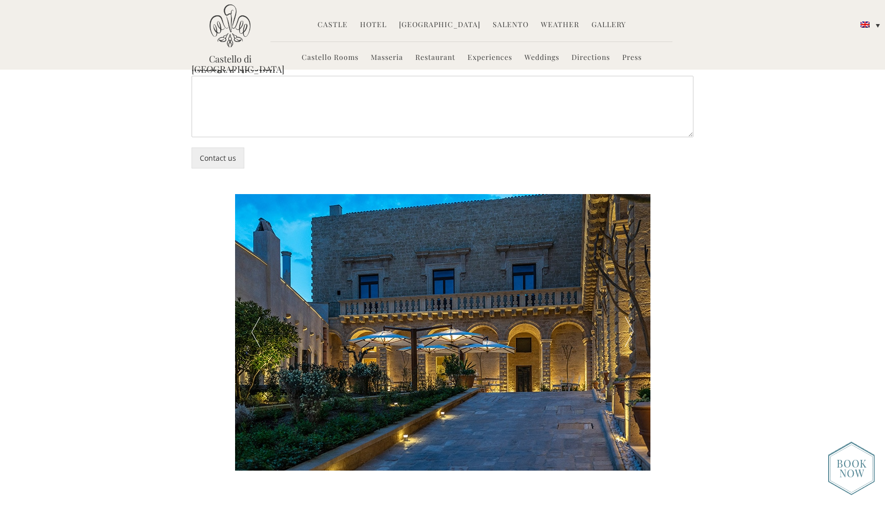
click at [623, 319] on div at bounding box center [629, 332] width 41 height 277
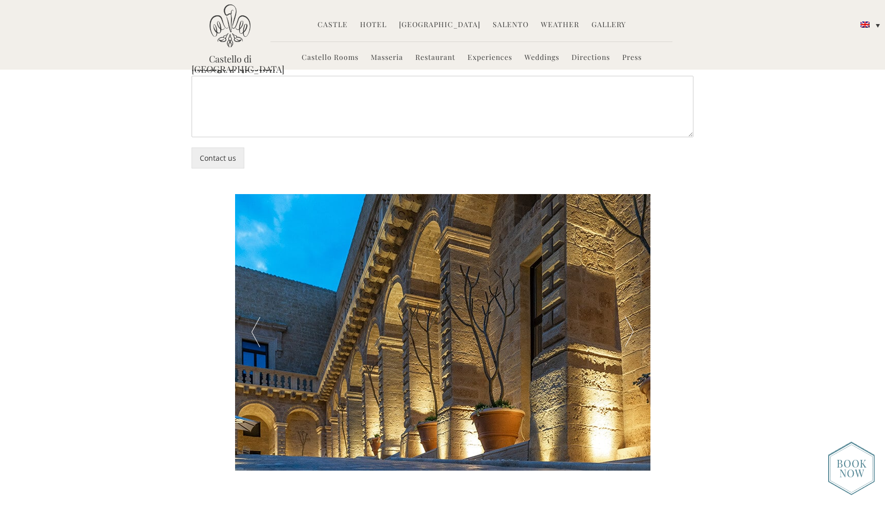
click at [256, 310] on div at bounding box center [255, 332] width 41 height 277
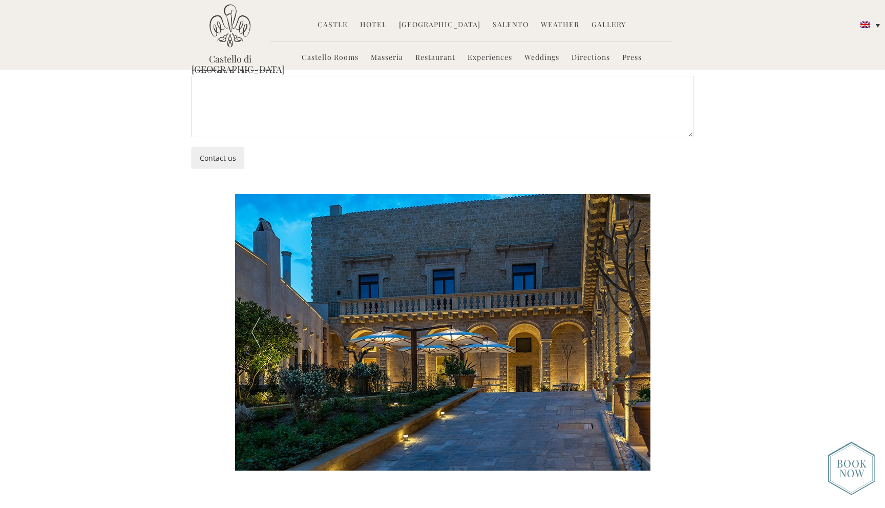
click at [256, 310] on div at bounding box center [255, 332] width 41 height 277
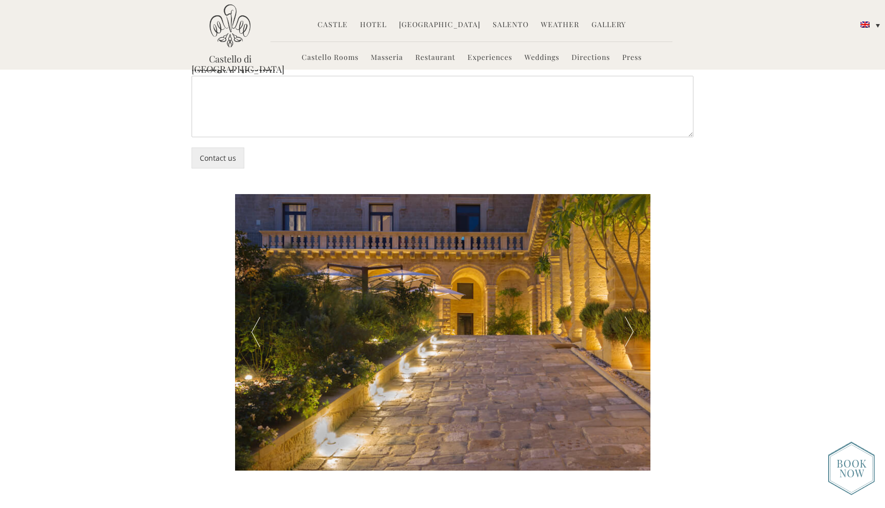
click at [256, 310] on div at bounding box center [255, 332] width 41 height 277
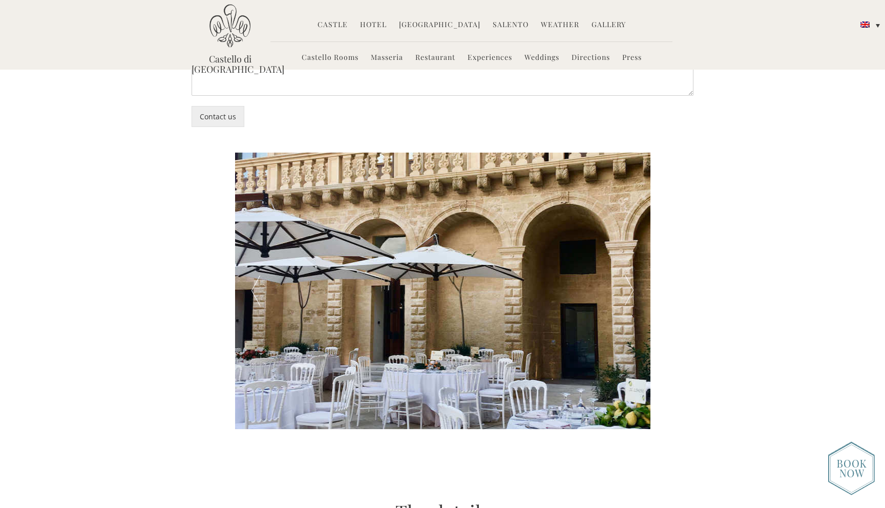
scroll to position [2214, 0]
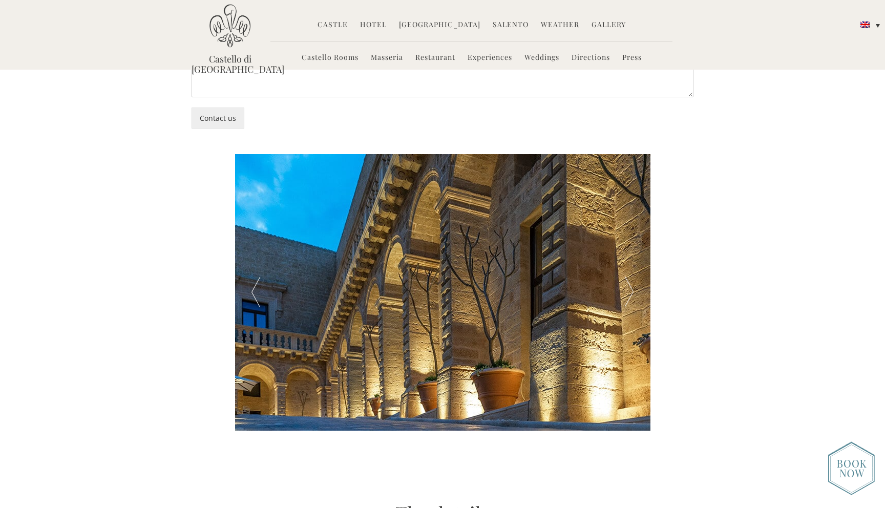
click at [624, 286] on div at bounding box center [629, 292] width 41 height 277
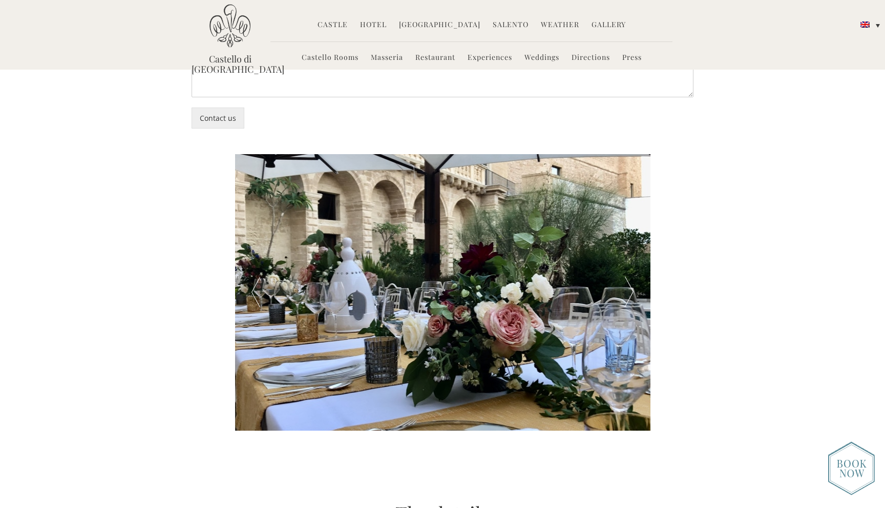
click at [624, 286] on div at bounding box center [629, 292] width 41 height 277
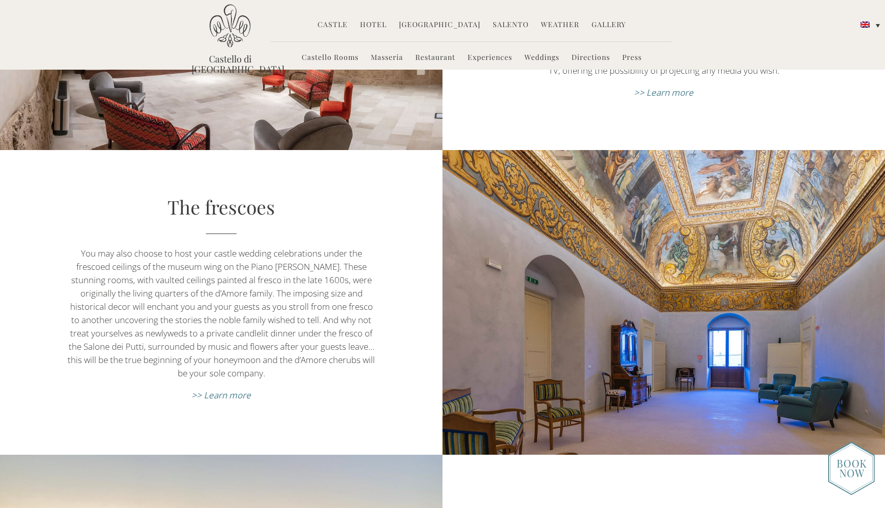
scroll to position [3798, 0]
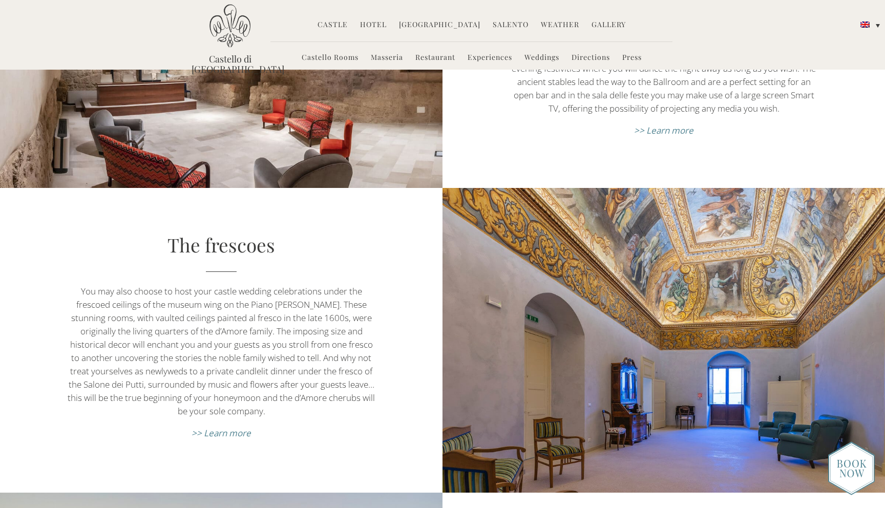
click at [758, 383] on div at bounding box center [665, 340] width 310 height 305
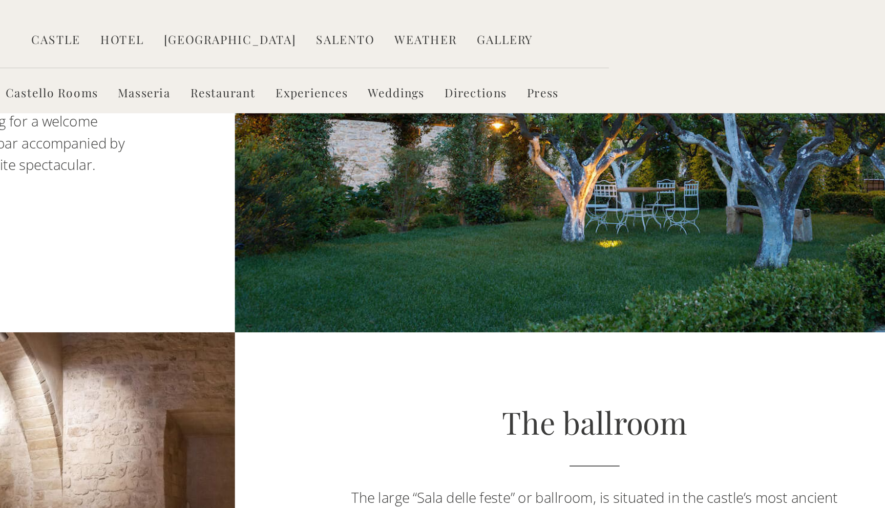
scroll to position [3529, 0]
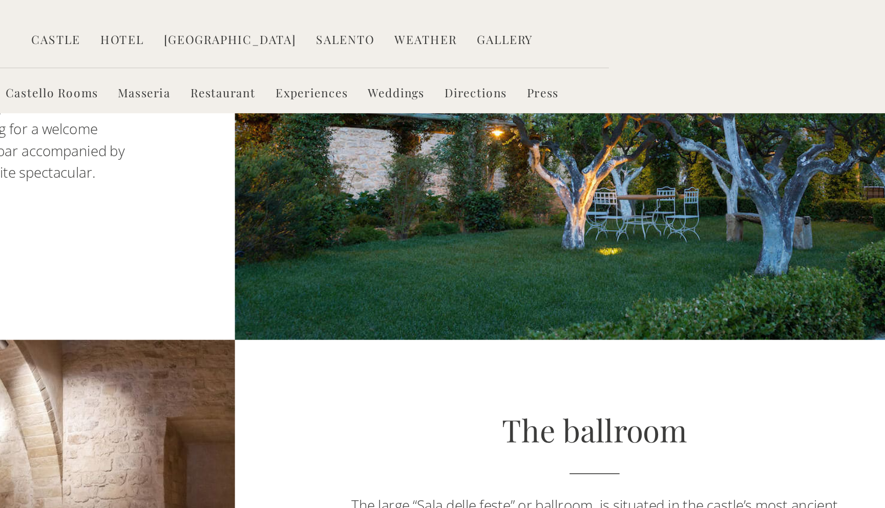
drag, startPoint x: 720, startPoint y: 207, endPoint x: 706, endPoint y: 222, distance: 20.6
click at [706, 221] on div "The ballroom The large “Sala delle feste” or ballroom, is situated in the castl…" at bounding box center [664, 333] width 443 height 248
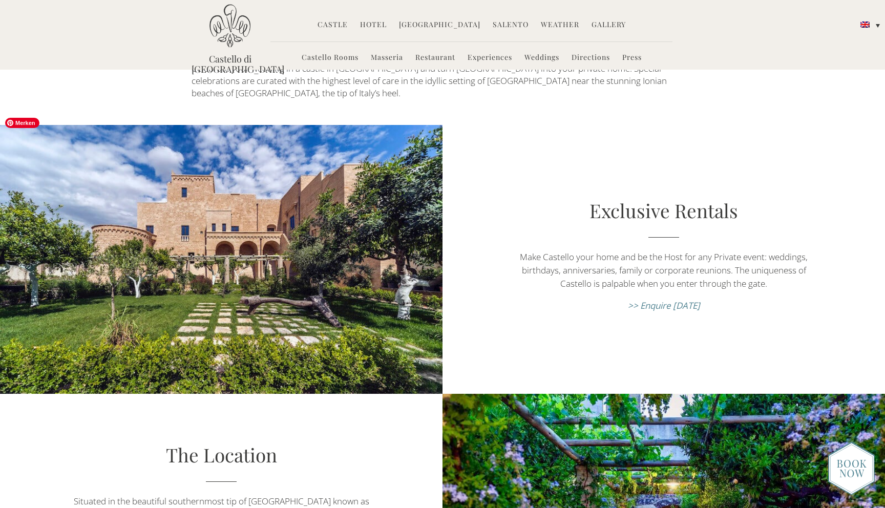
scroll to position [0, 0]
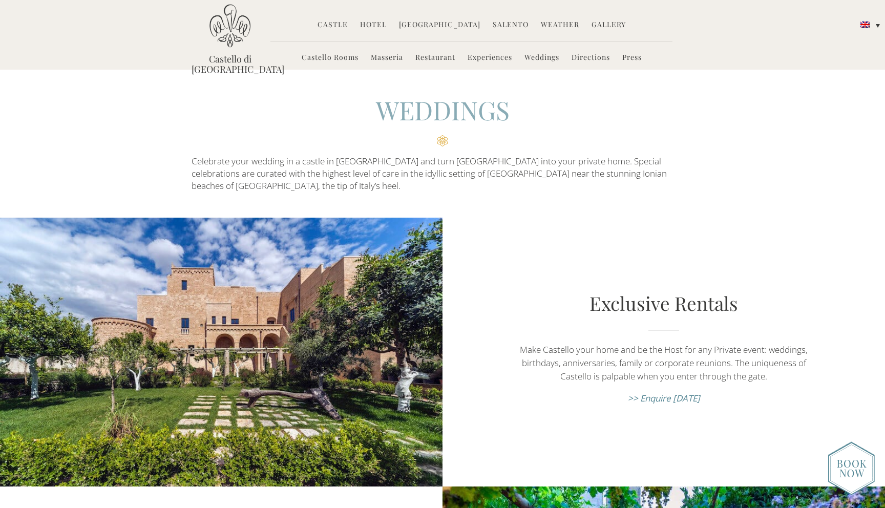
click at [385, 56] on link "Masseria" at bounding box center [387, 58] width 32 height 12
